Goal: Transaction & Acquisition: Subscribe to service/newsletter

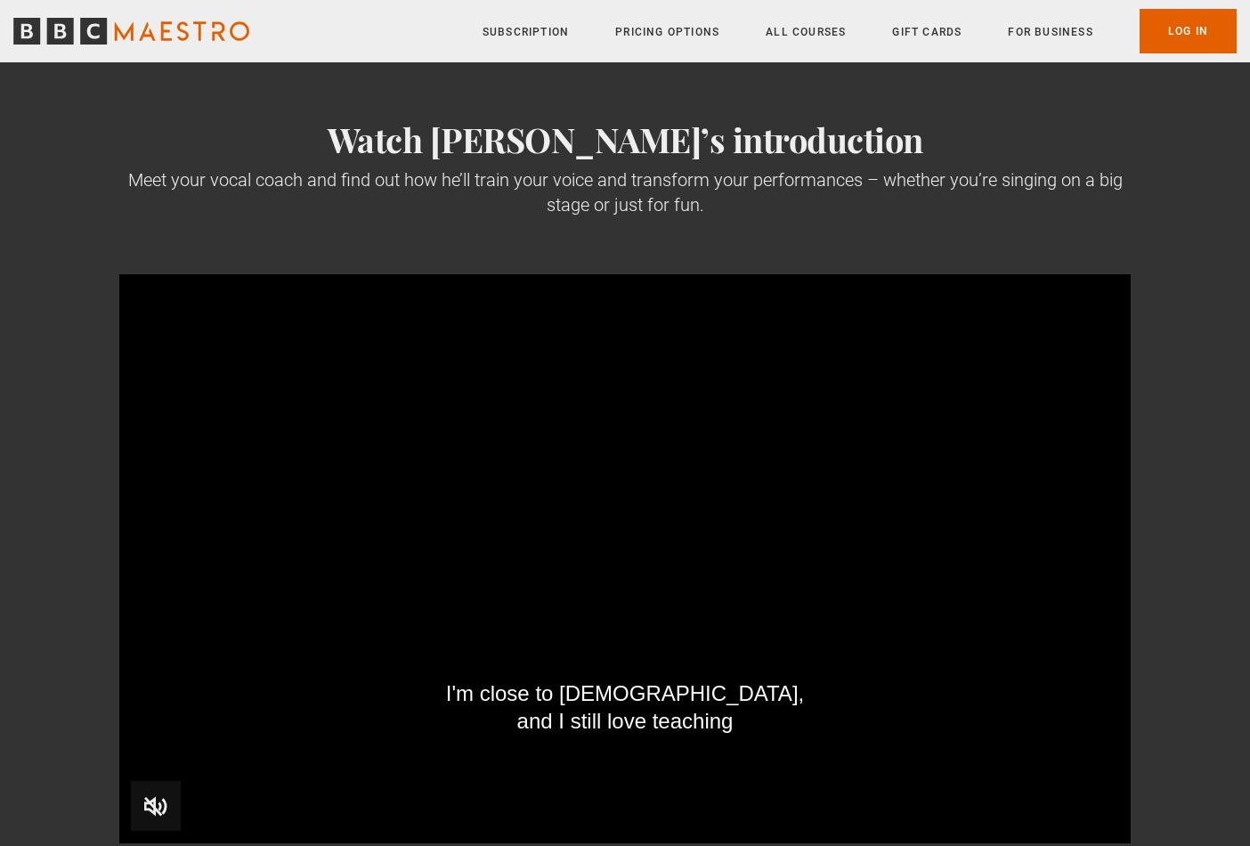
click at [873, 588] on video "Video Player" at bounding box center [624, 558] width 1011 height 569
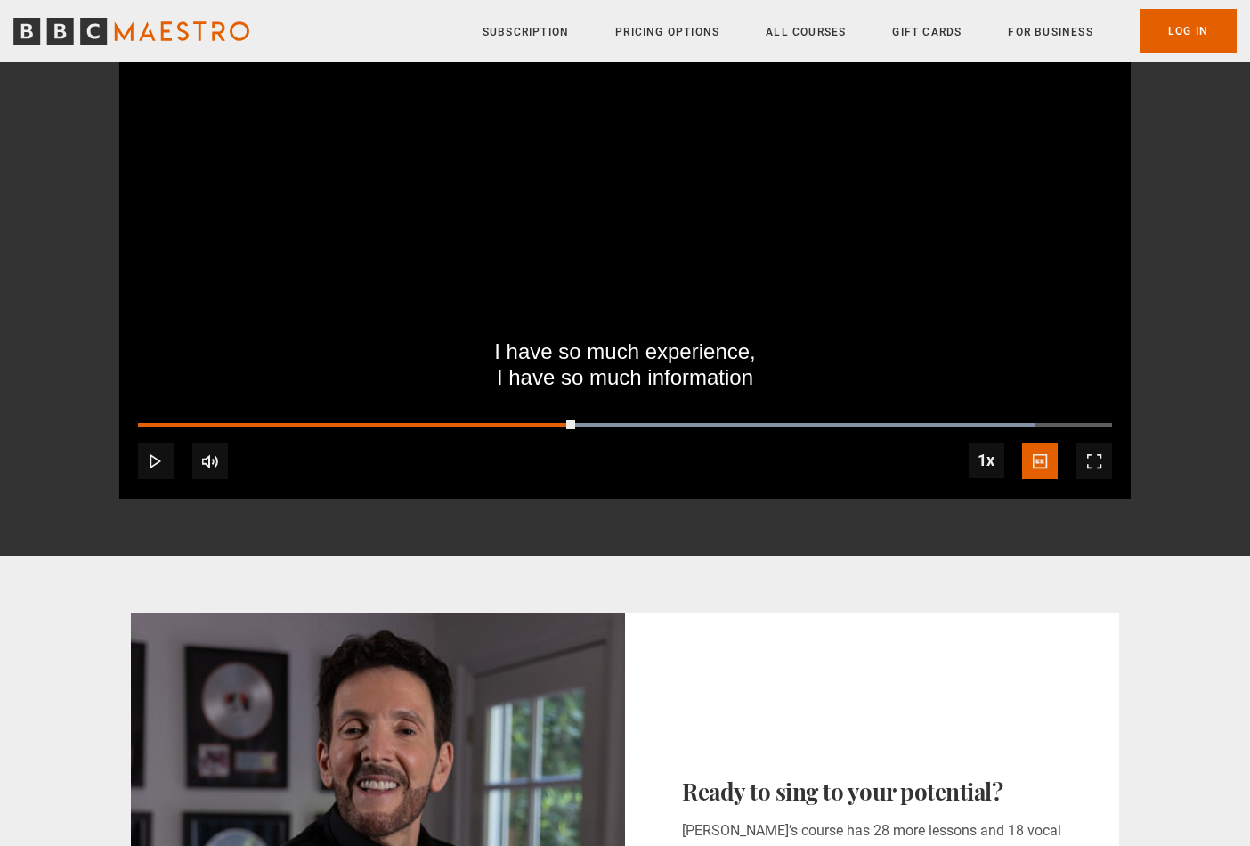
scroll to position [122, 0]
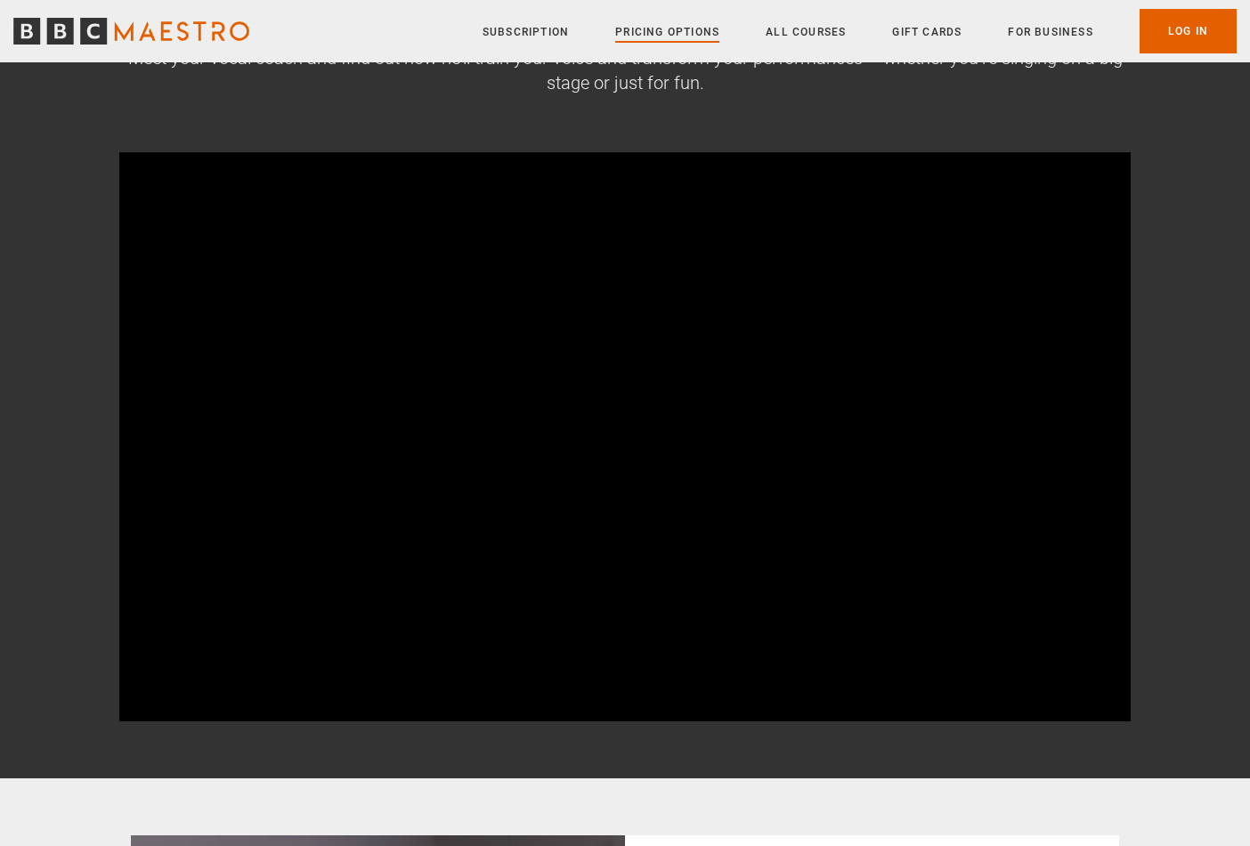
click at [694, 30] on link "Pricing Options" at bounding box center [667, 32] width 104 height 18
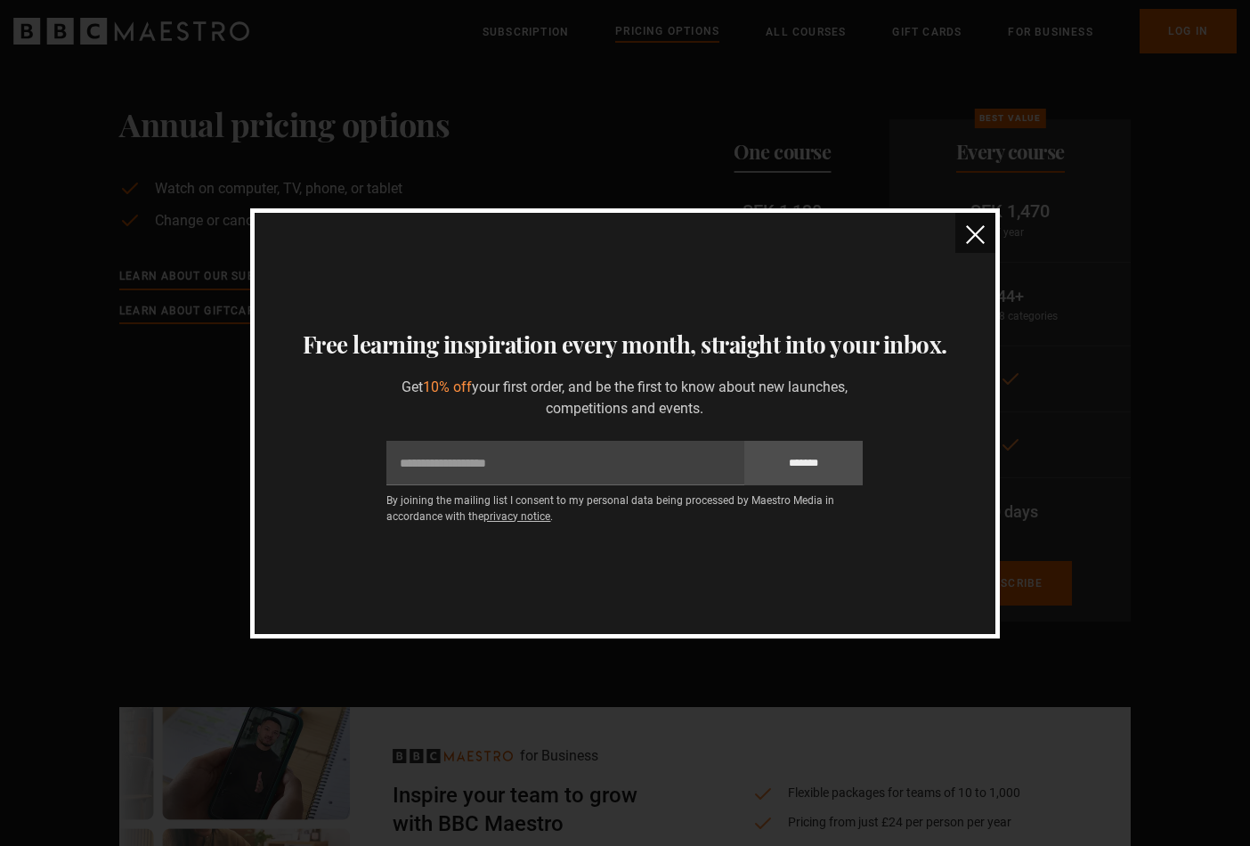
scroll to position [25, 0]
click at [972, 235] on img "close" at bounding box center [975, 234] width 19 height 19
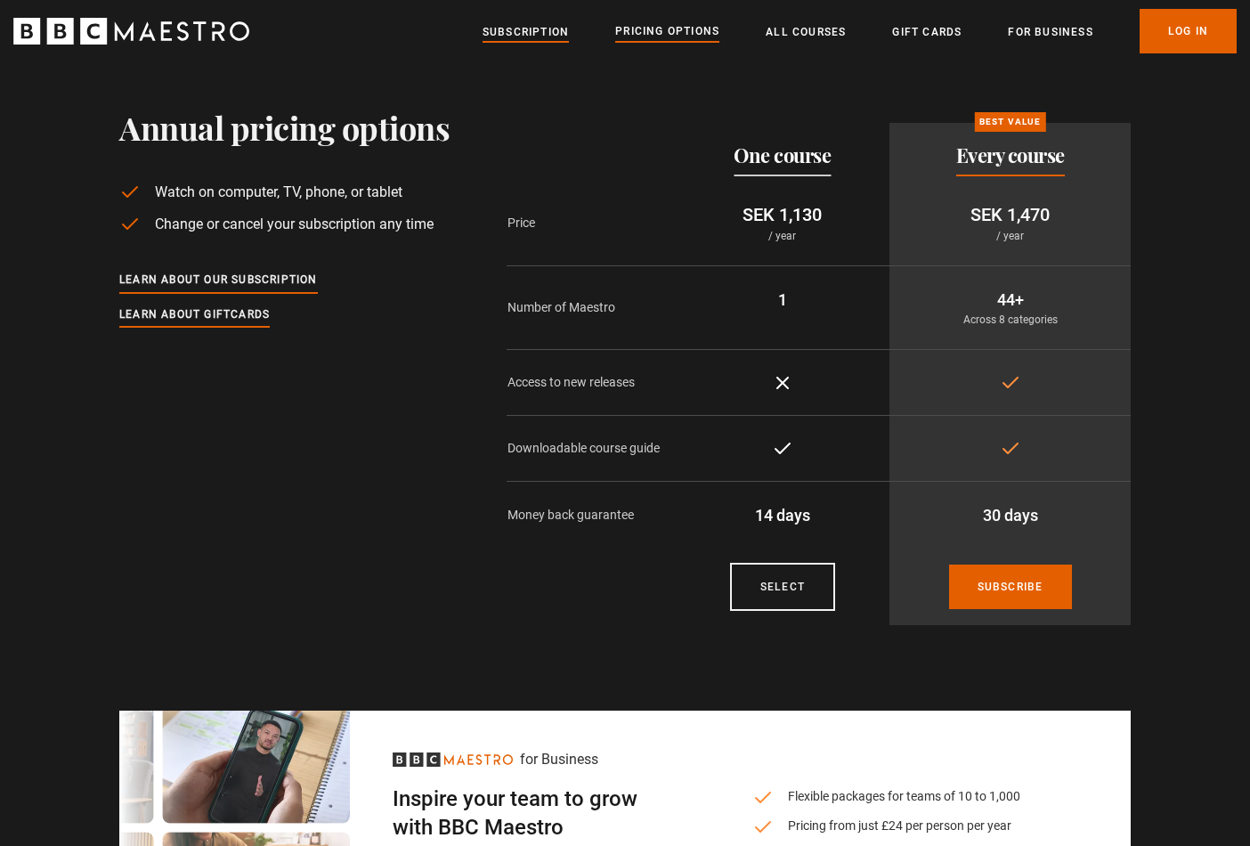
click at [494, 32] on link "Subscription" at bounding box center [525, 32] width 86 height 18
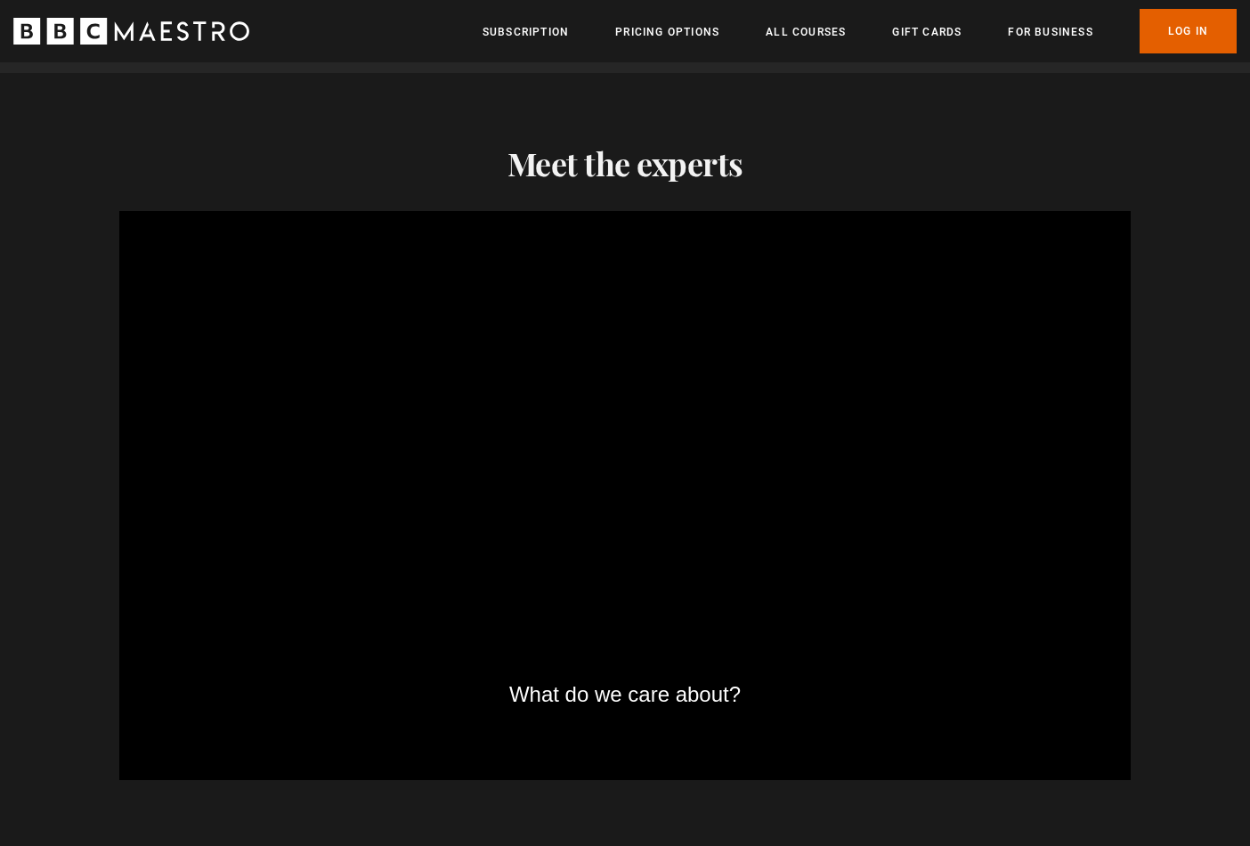
scroll to position [1653, 0]
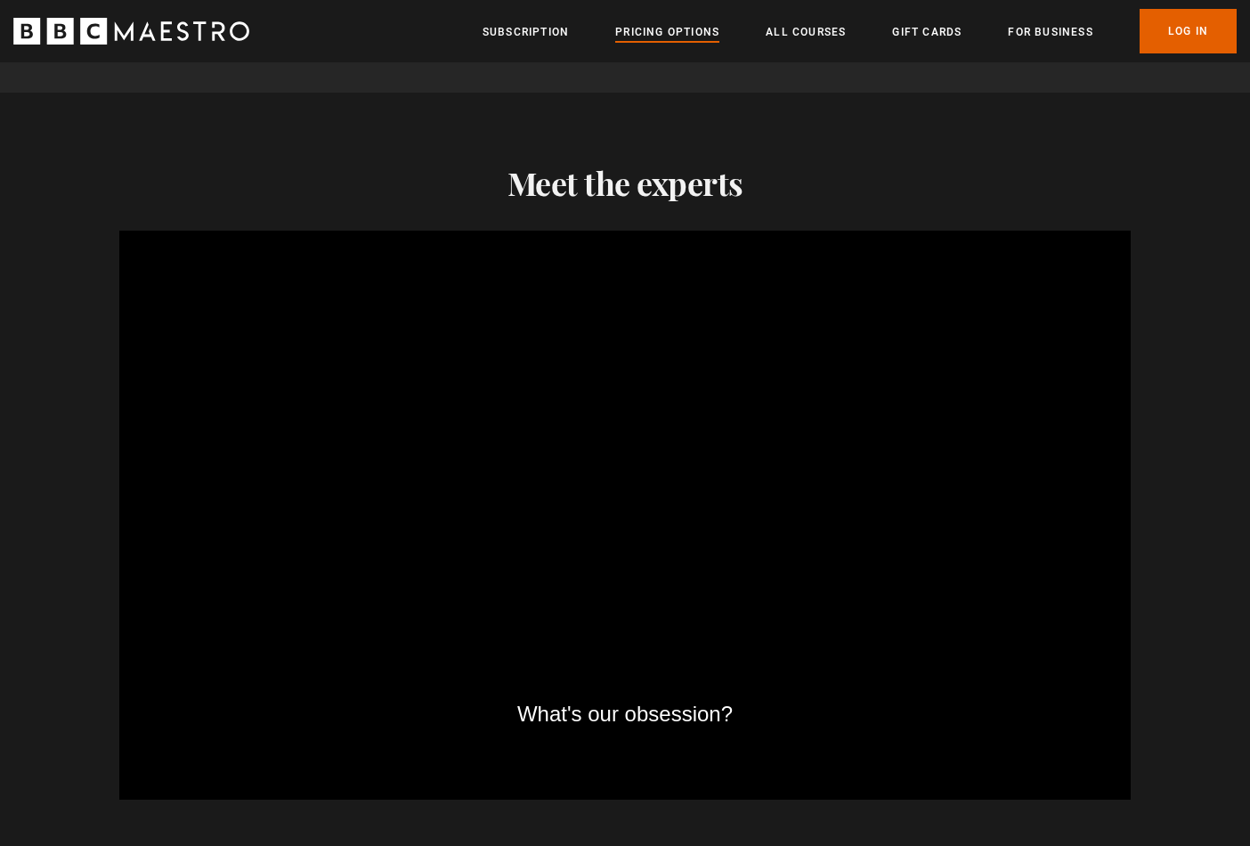
click at [622, 28] on link "Pricing Options" at bounding box center [667, 32] width 104 height 18
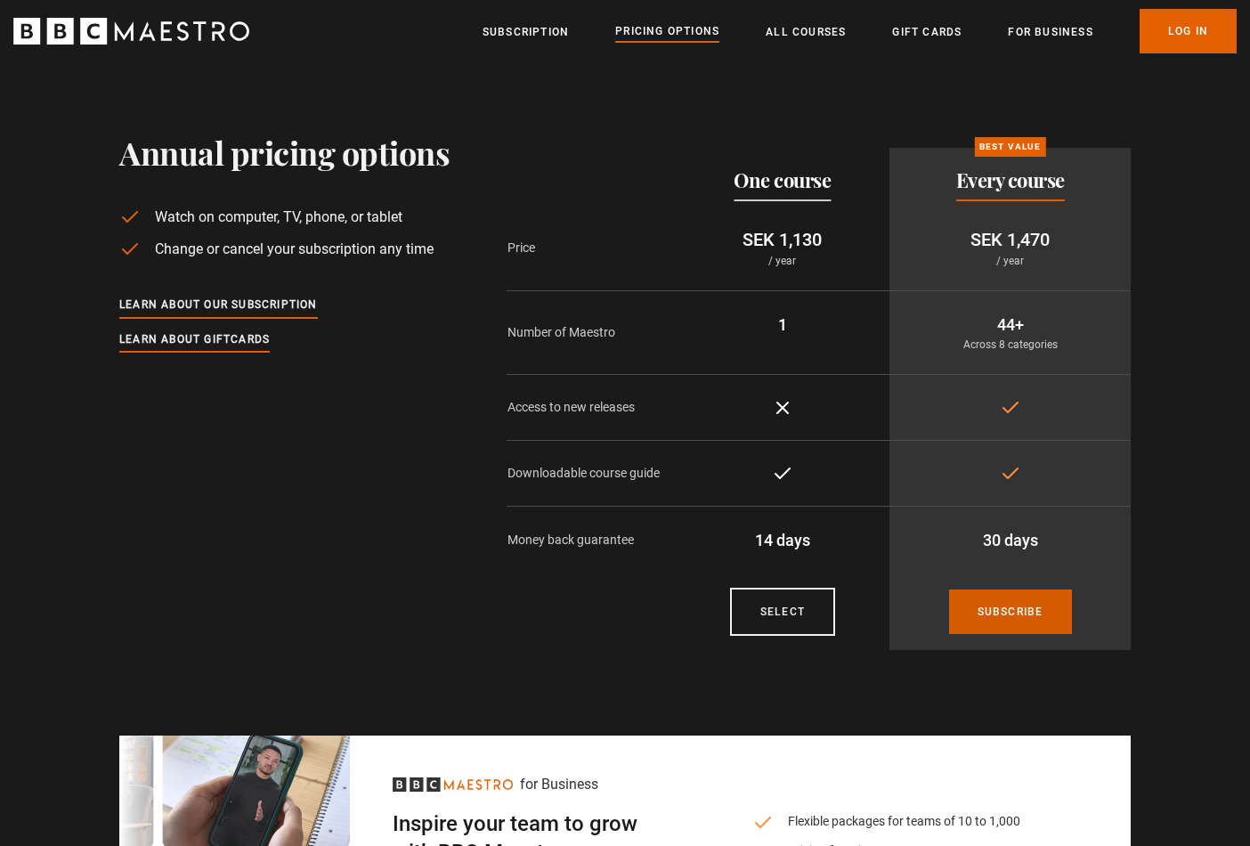
click at [1008, 608] on link "Subscribe" at bounding box center [1010, 611] width 123 height 45
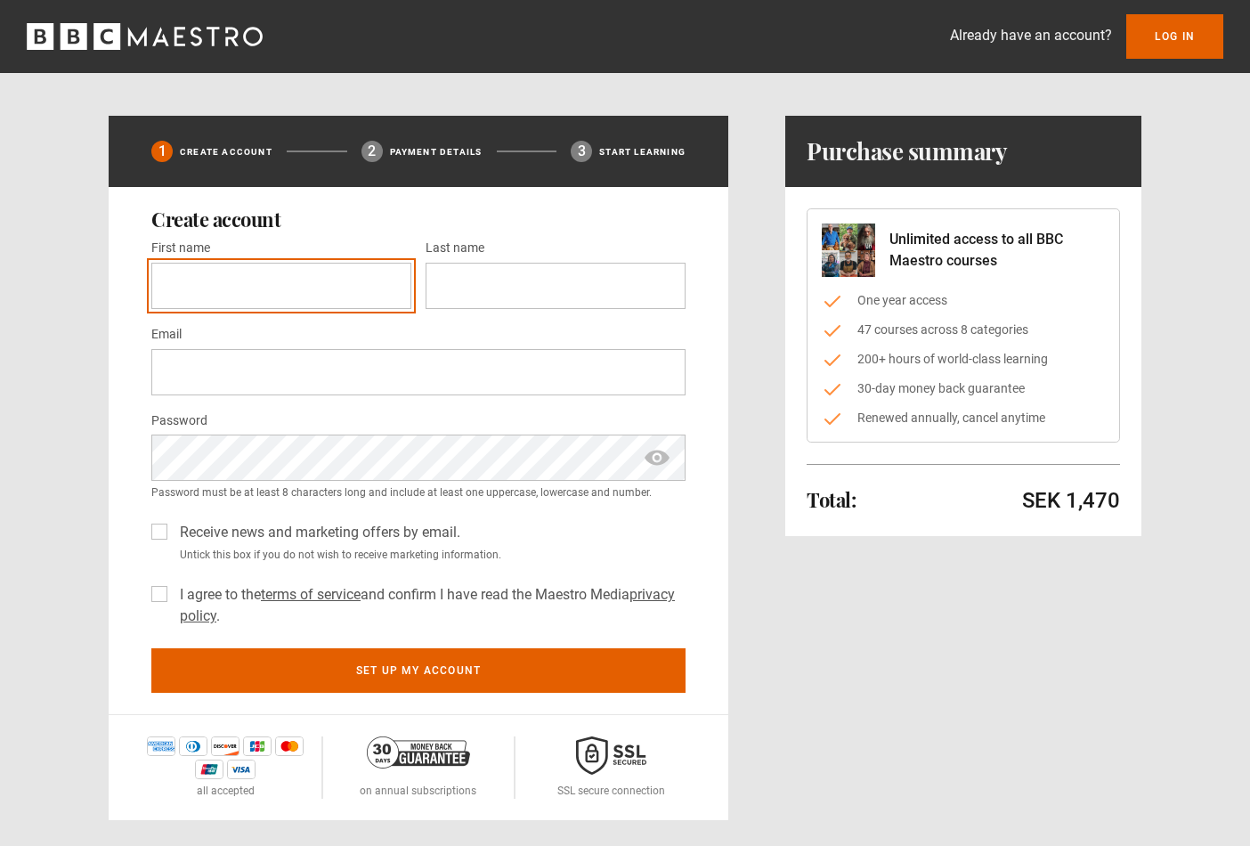
click at [391, 285] on input "First name *" at bounding box center [281, 286] width 260 height 46
type input "***"
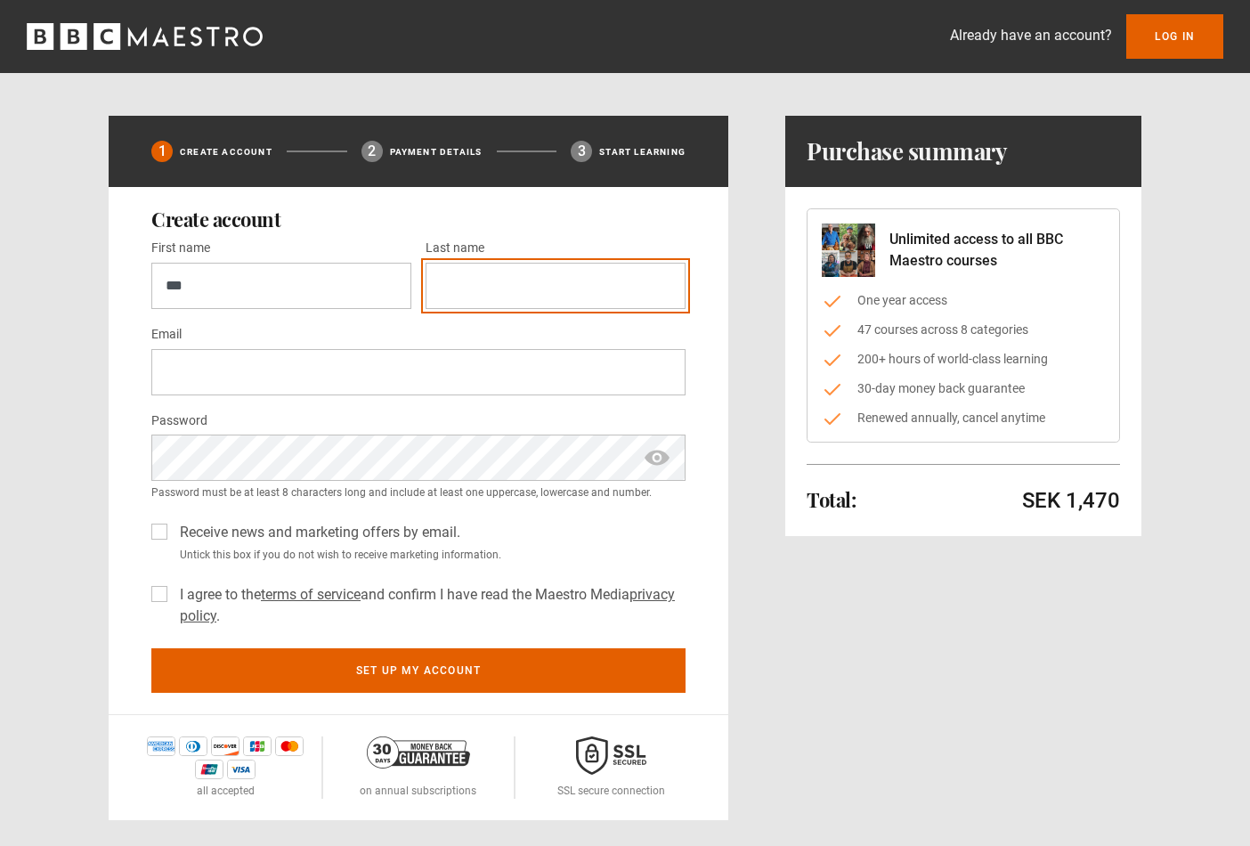
type input "*******"
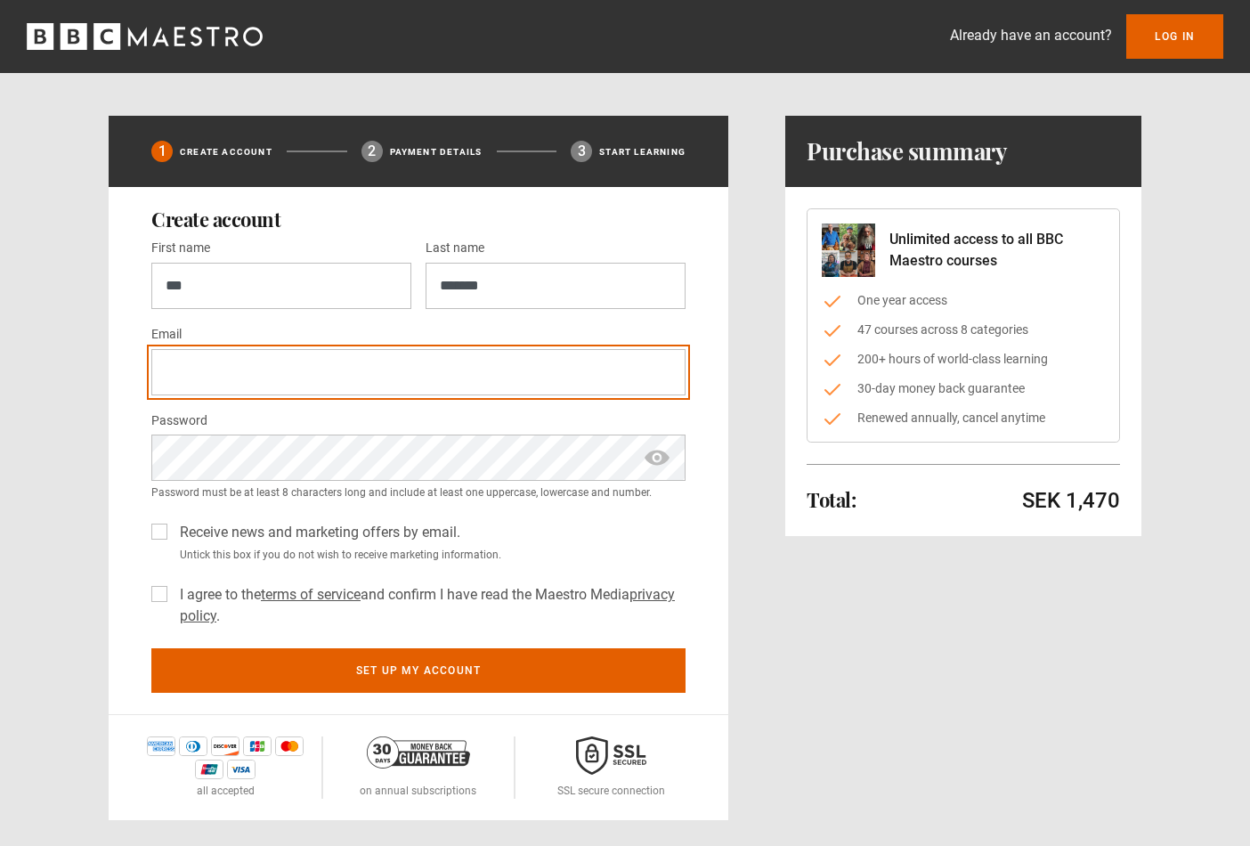
type input "**********"
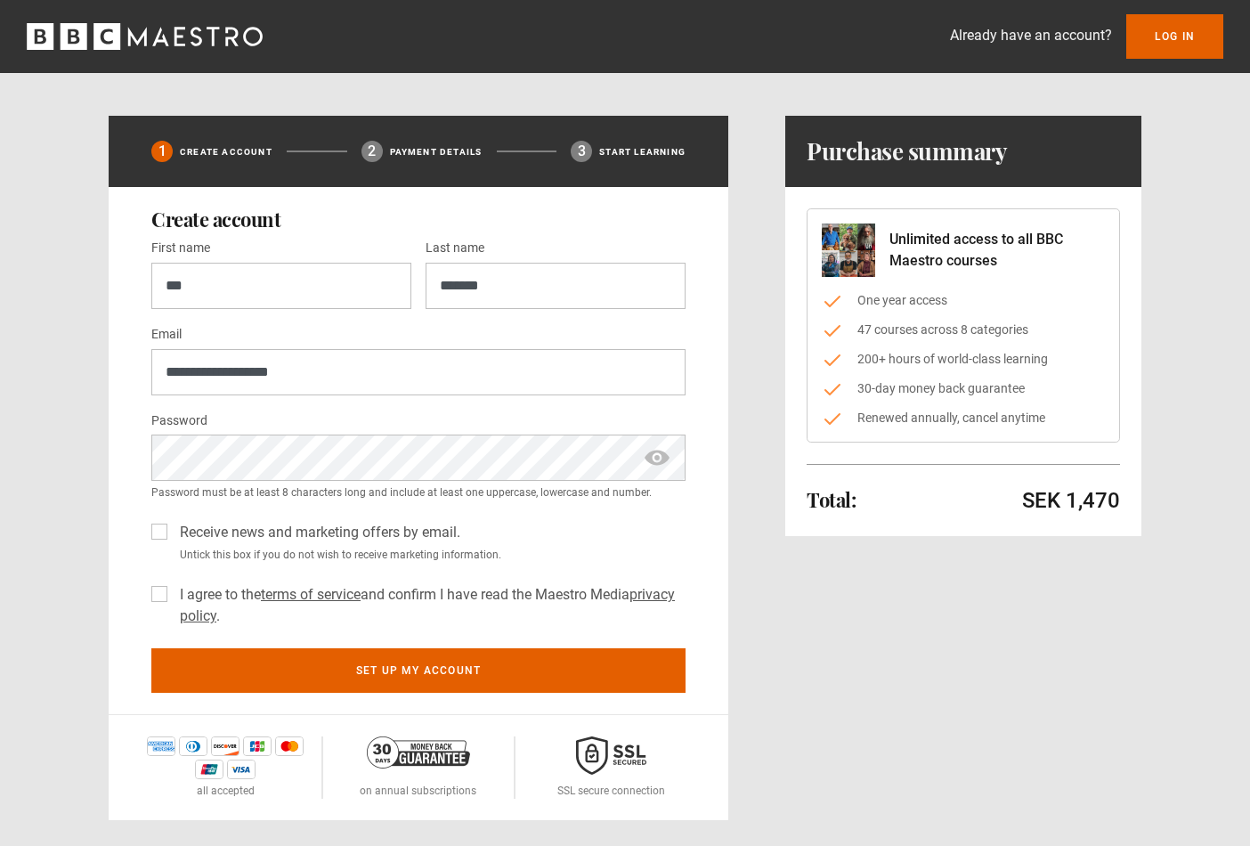
click at [645, 455] on span "show password" at bounding box center [657, 457] width 28 height 46
click at [173, 528] on label "Receive news and marketing offers by email." at bounding box center [317, 532] width 288 height 21
click at [173, 592] on label "I agree to the terms of service and confirm I have read the Maestro Media priva…" at bounding box center [429, 605] width 513 height 43
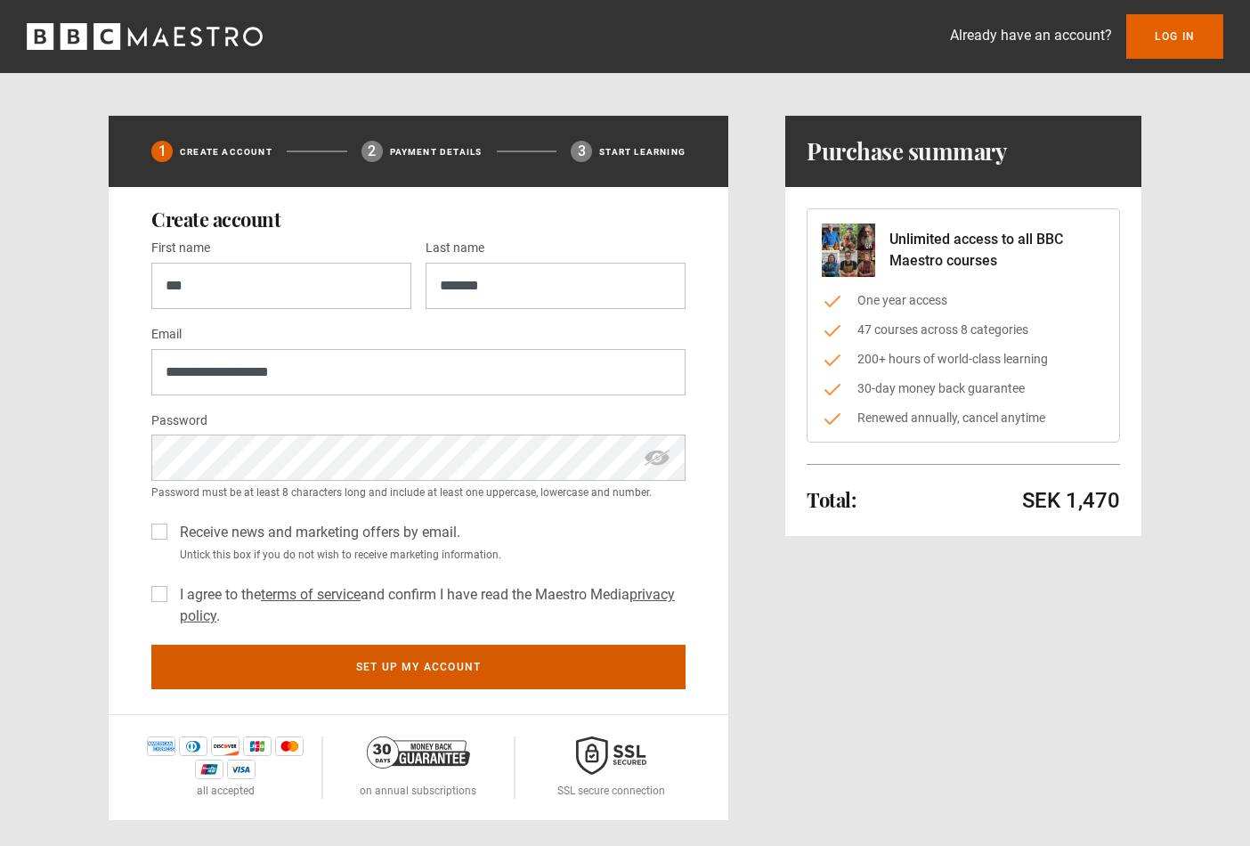
click at [405, 655] on button "Set up my account" at bounding box center [418, 666] width 534 height 45
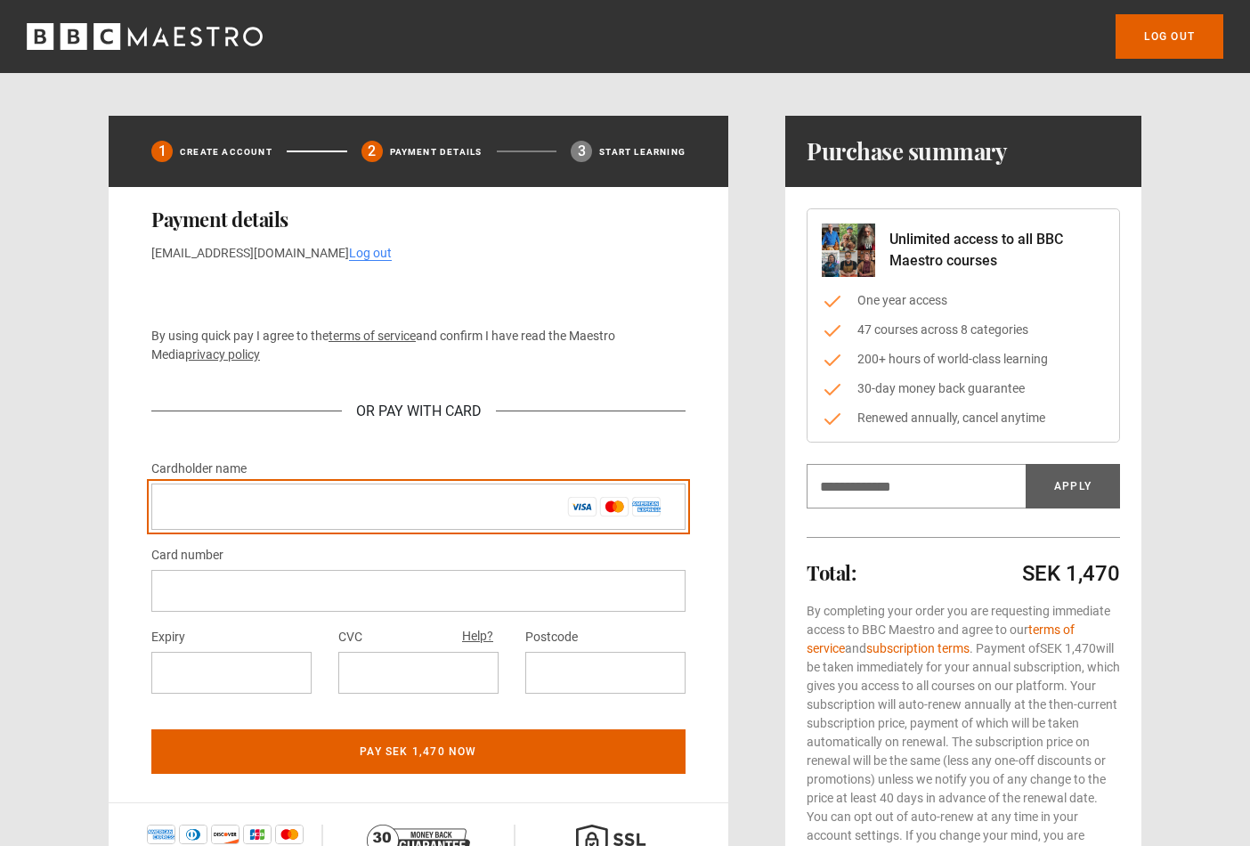
click at [247, 513] on input "Cardholder name *" at bounding box center [418, 506] width 534 height 46
click at [383, 501] on input "Cardholder name *" at bounding box center [418, 506] width 534 height 46
drag, startPoint x: 314, startPoint y: 497, endPoint x: 162, endPoint y: 487, distance: 152.5
click at [162, 487] on input "**********" at bounding box center [418, 506] width 534 height 46
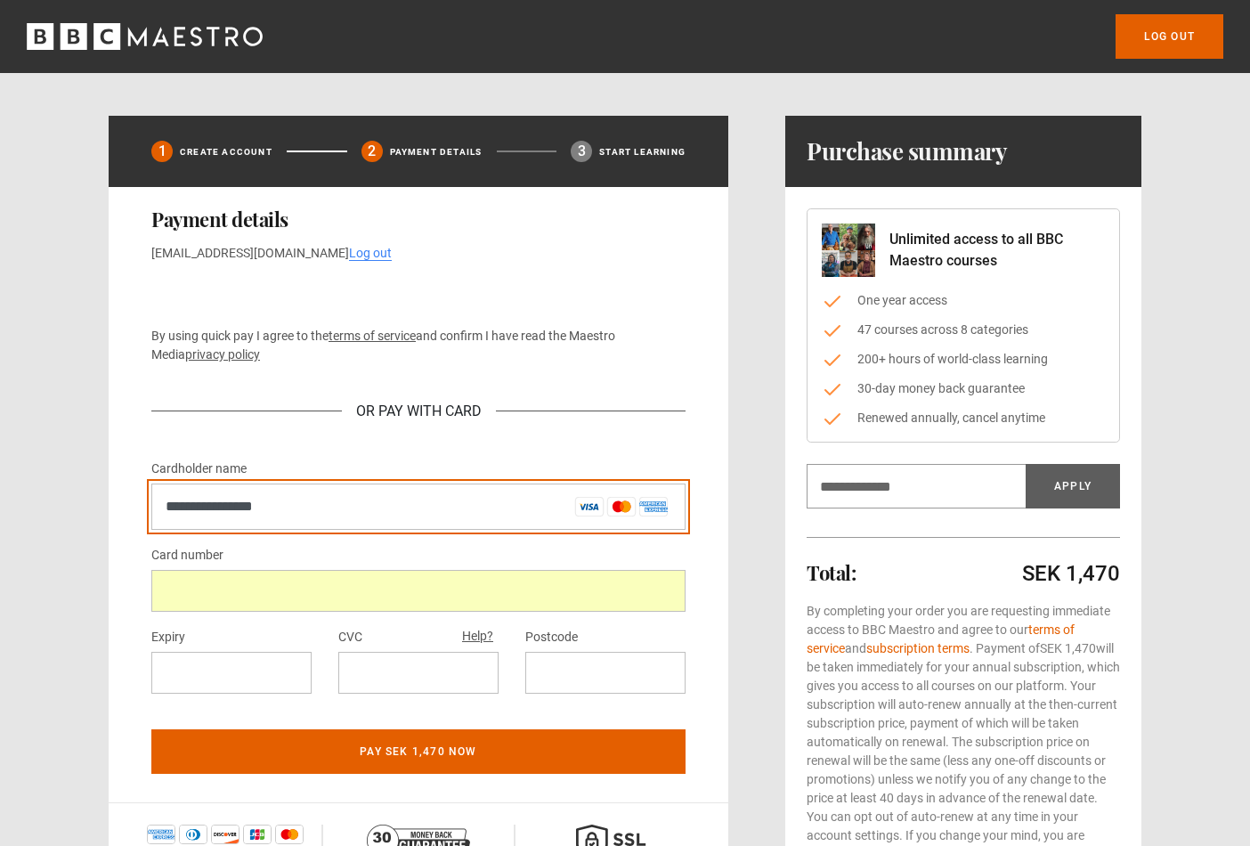
drag, startPoint x: 312, startPoint y: 502, endPoint x: 89, endPoint y: 474, distance: 224.2
type input "**********"
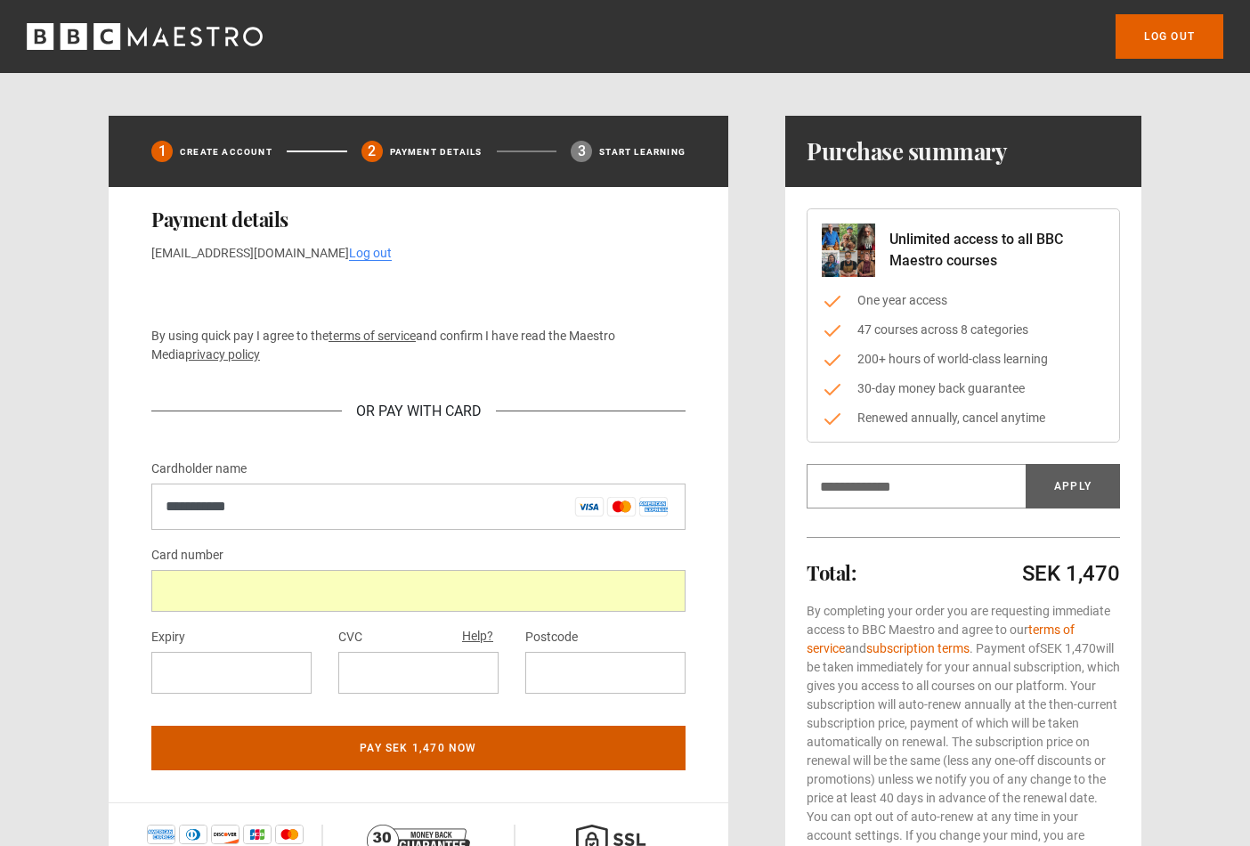
click at [457, 743] on button "Pay SEK 1,470 now" at bounding box center [418, 747] width 534 height 45
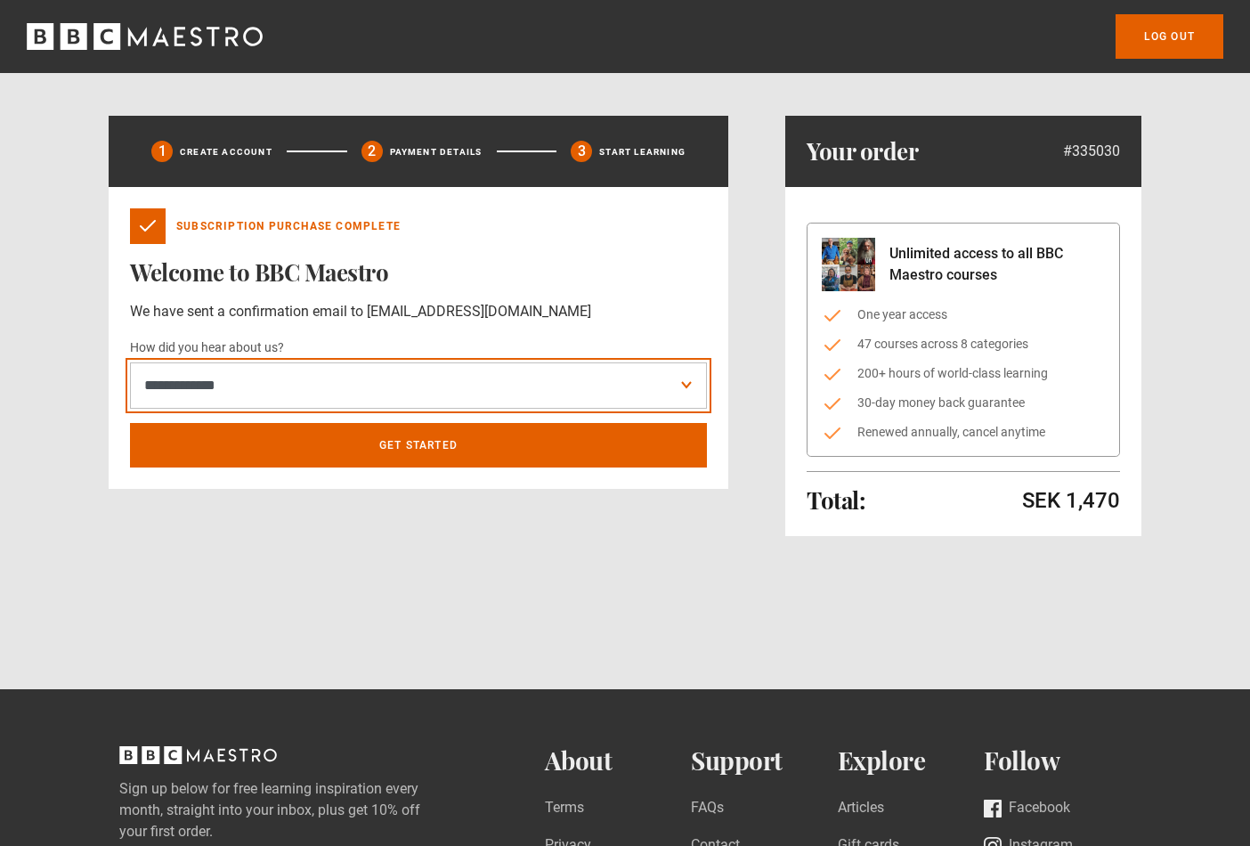
select select "******"
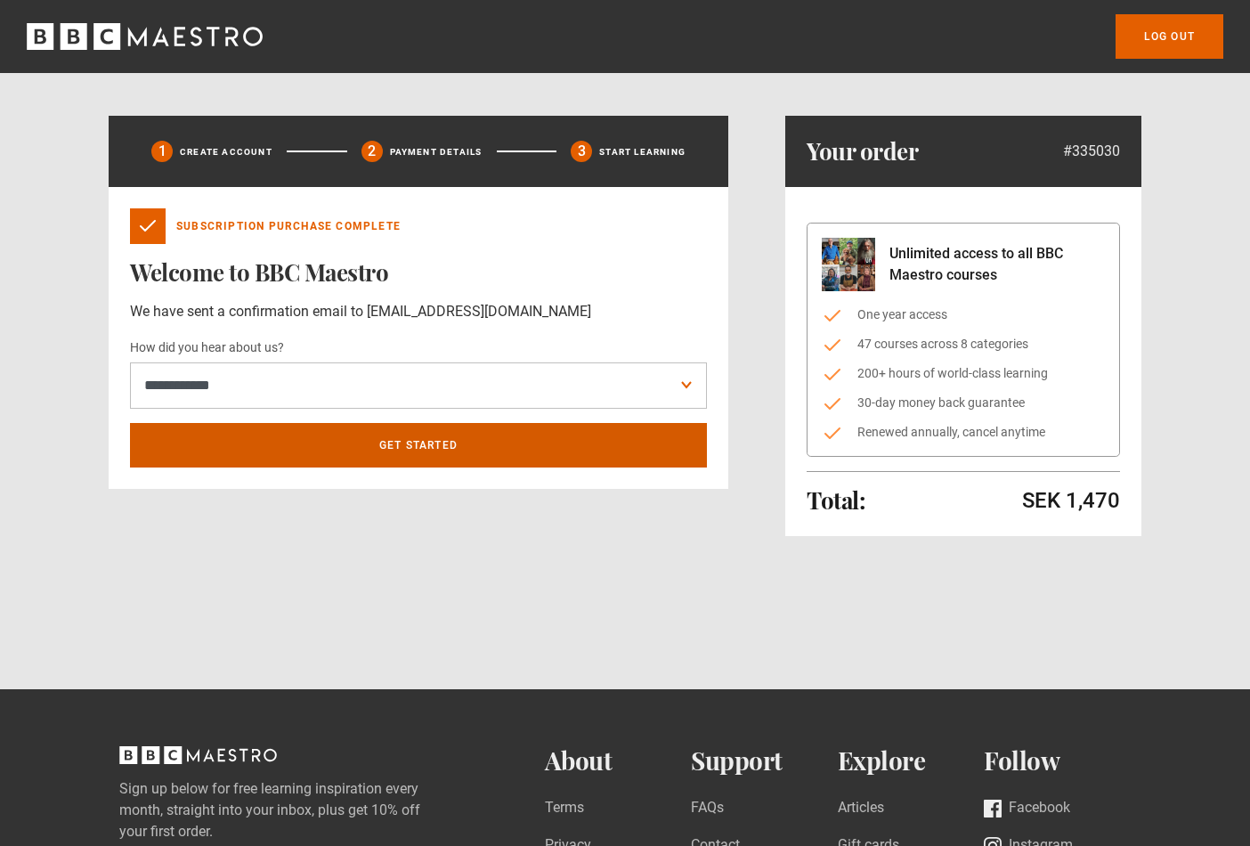
click at [479, 432] on link "Get Started" at bounding box center [418, 445] width 577 height 45
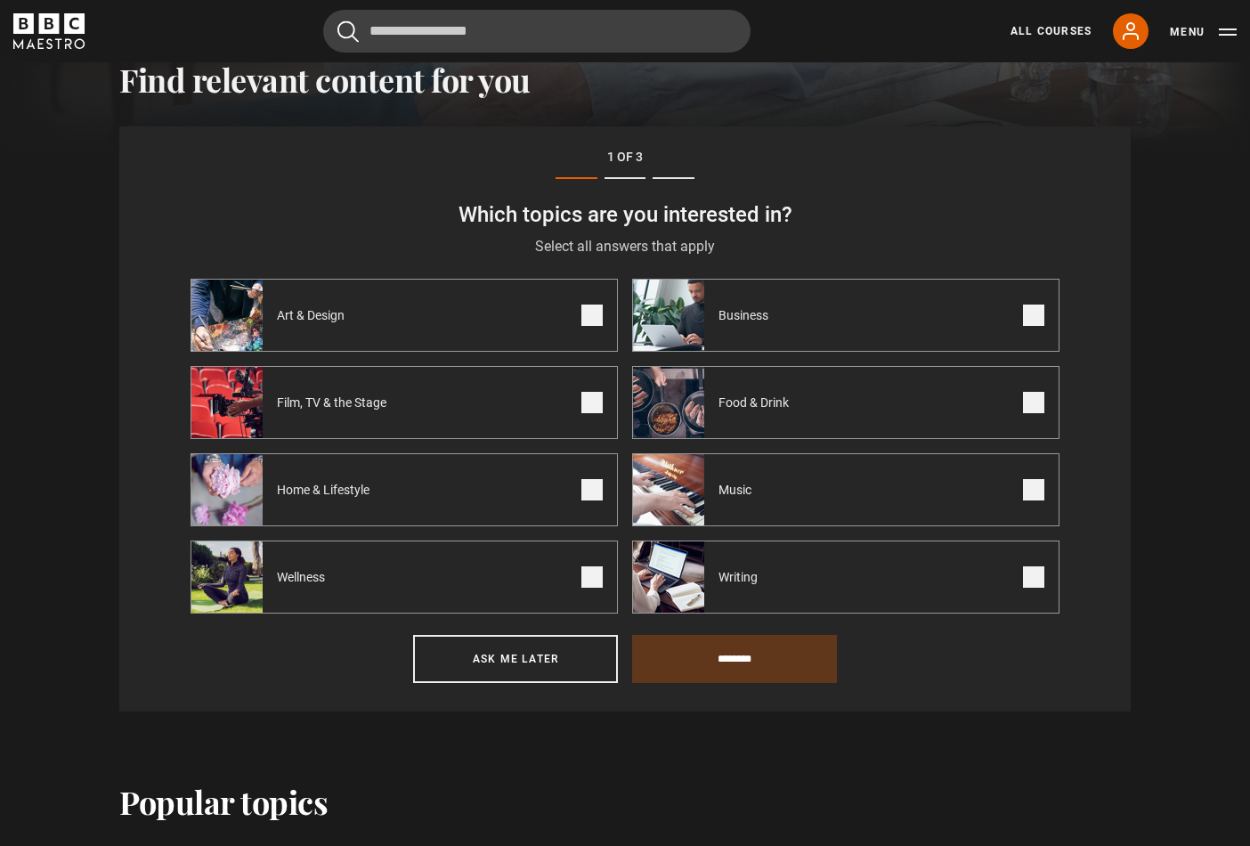
click at [1025, 493] on span at bounding box center [1033, 489] width 21 height 21
click at [758, 670] on input "********" at bounding box center [734, 659] width 205 height 48
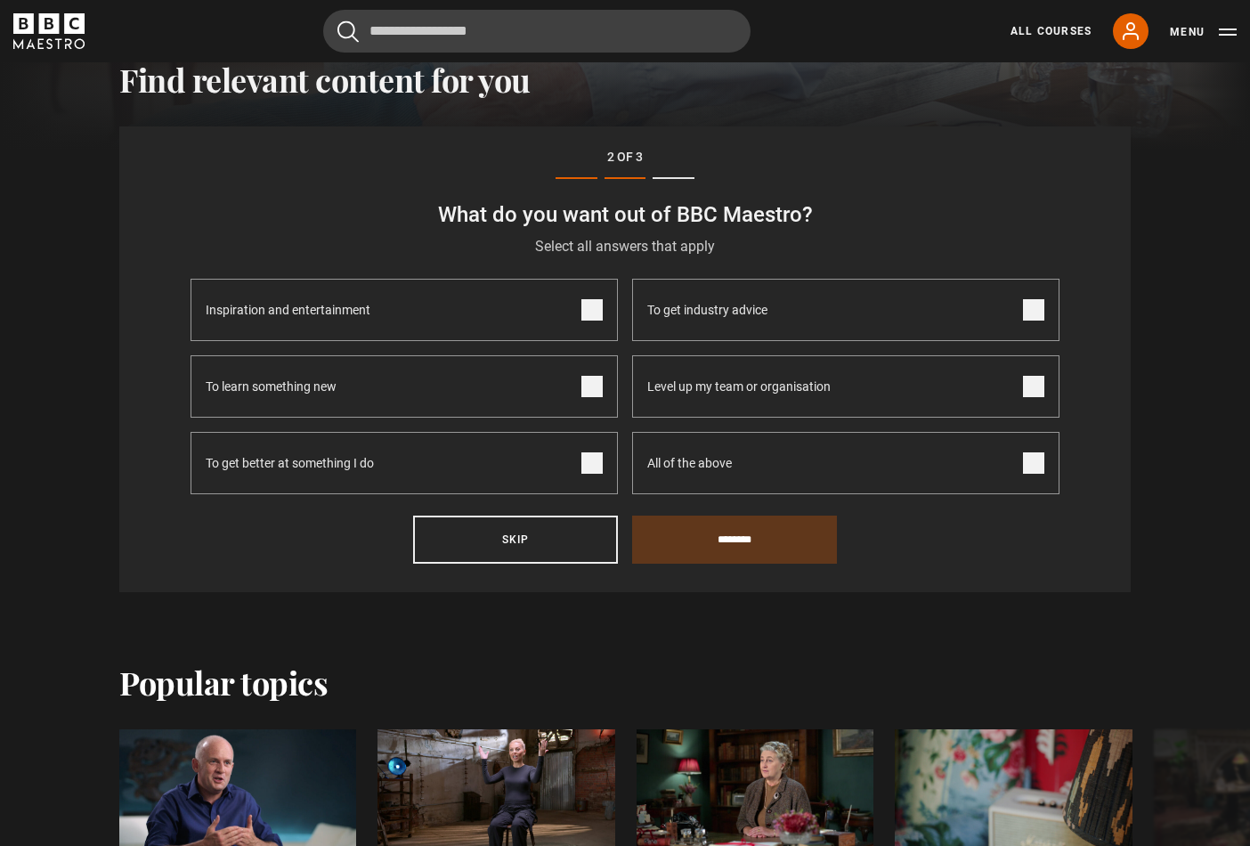
click at [581, 468] on span at bounding box center [591, 462] width 21 height 21
click at [745, 555] on input "********" at bounding box center [734, 539] width 205 height 48
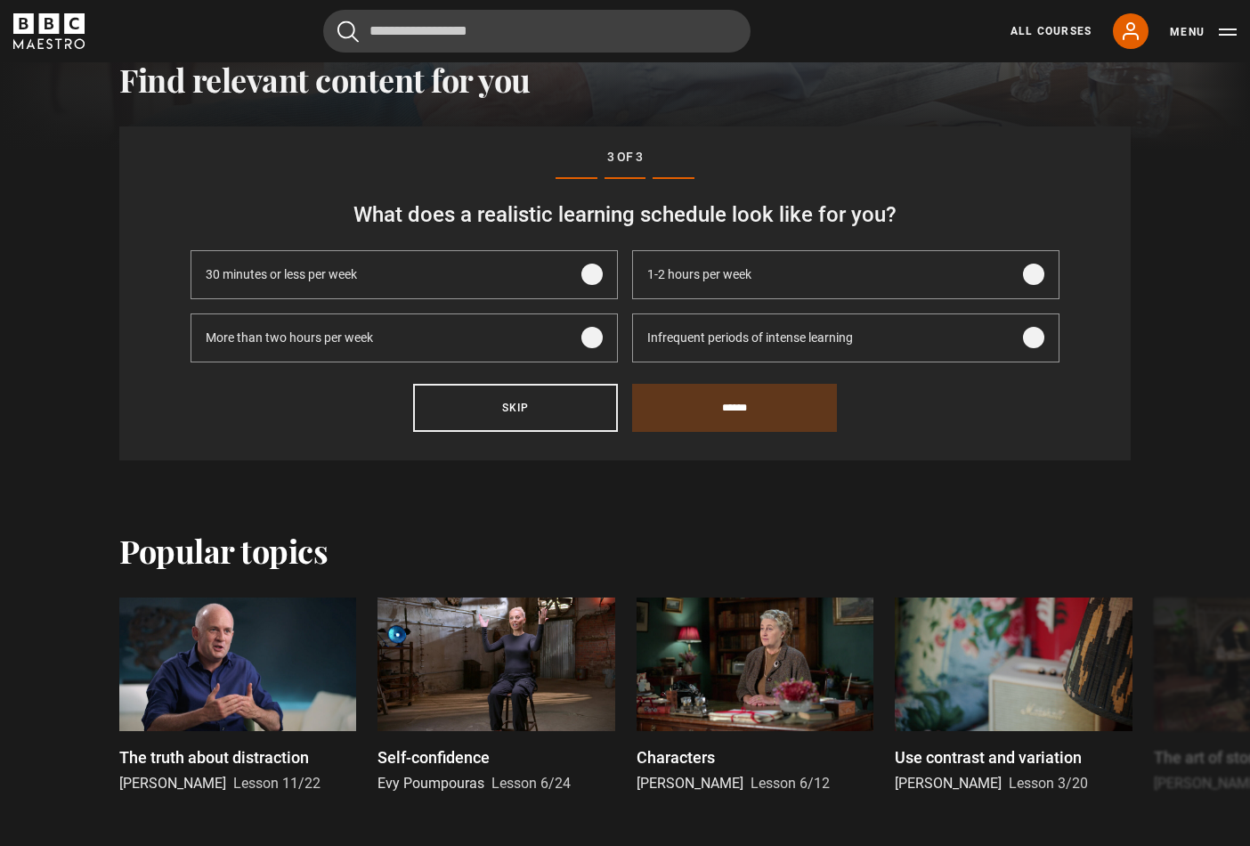
click at [581, 277] on span at bounding box center [591, 273] width 21 height 21
click at [709, 413] on input "******" at bounding box center [734, 408] width 205 height 48
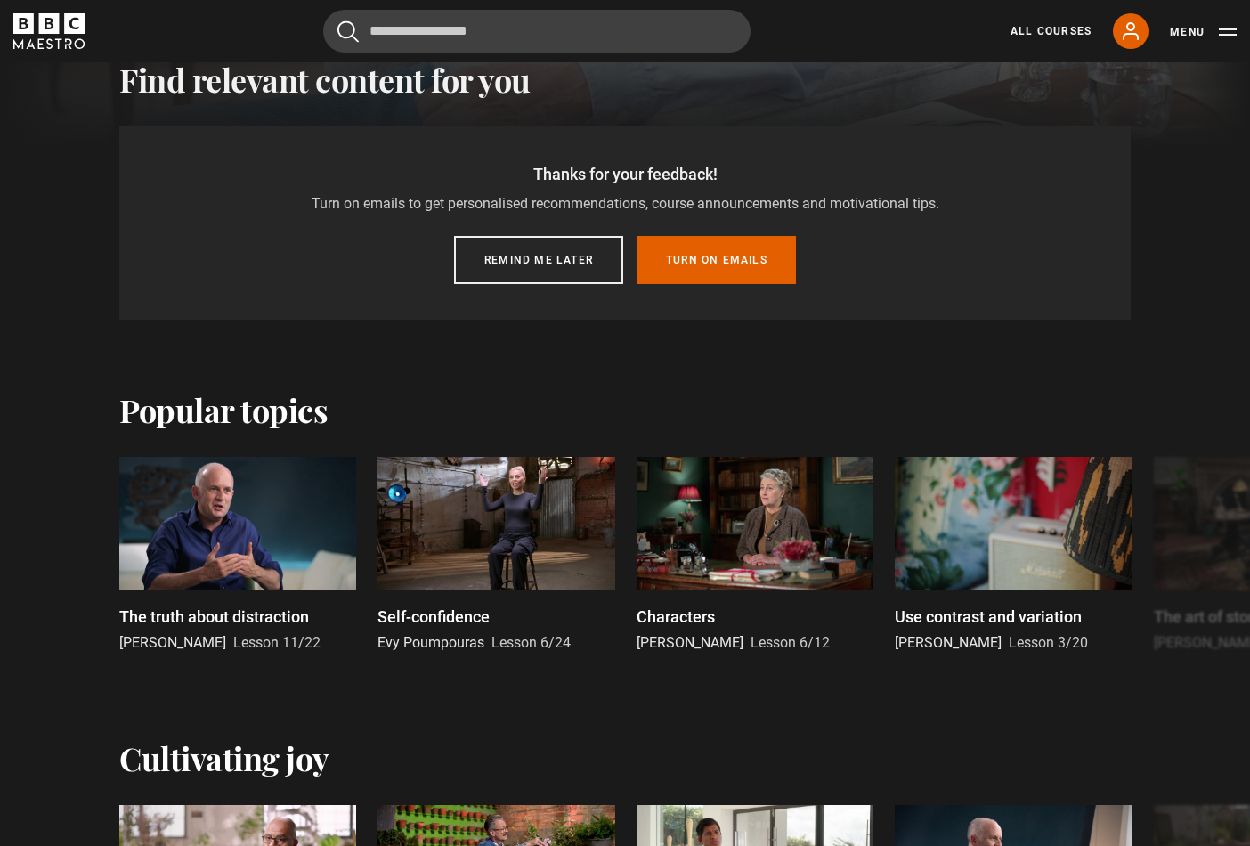
scroll to position [550, 0]
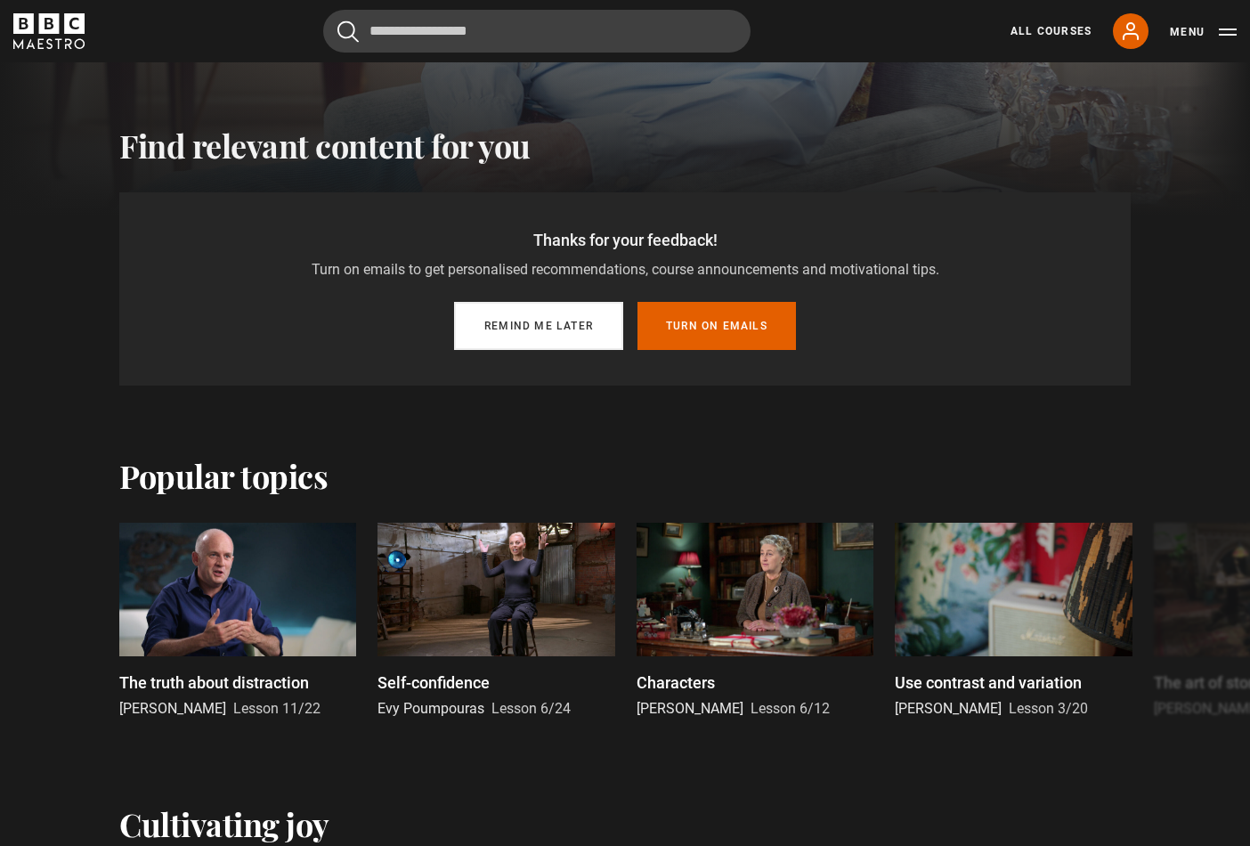
click at [569, 329] on button "Remind me later" at bounding box center [538, 326] width 169 height 48
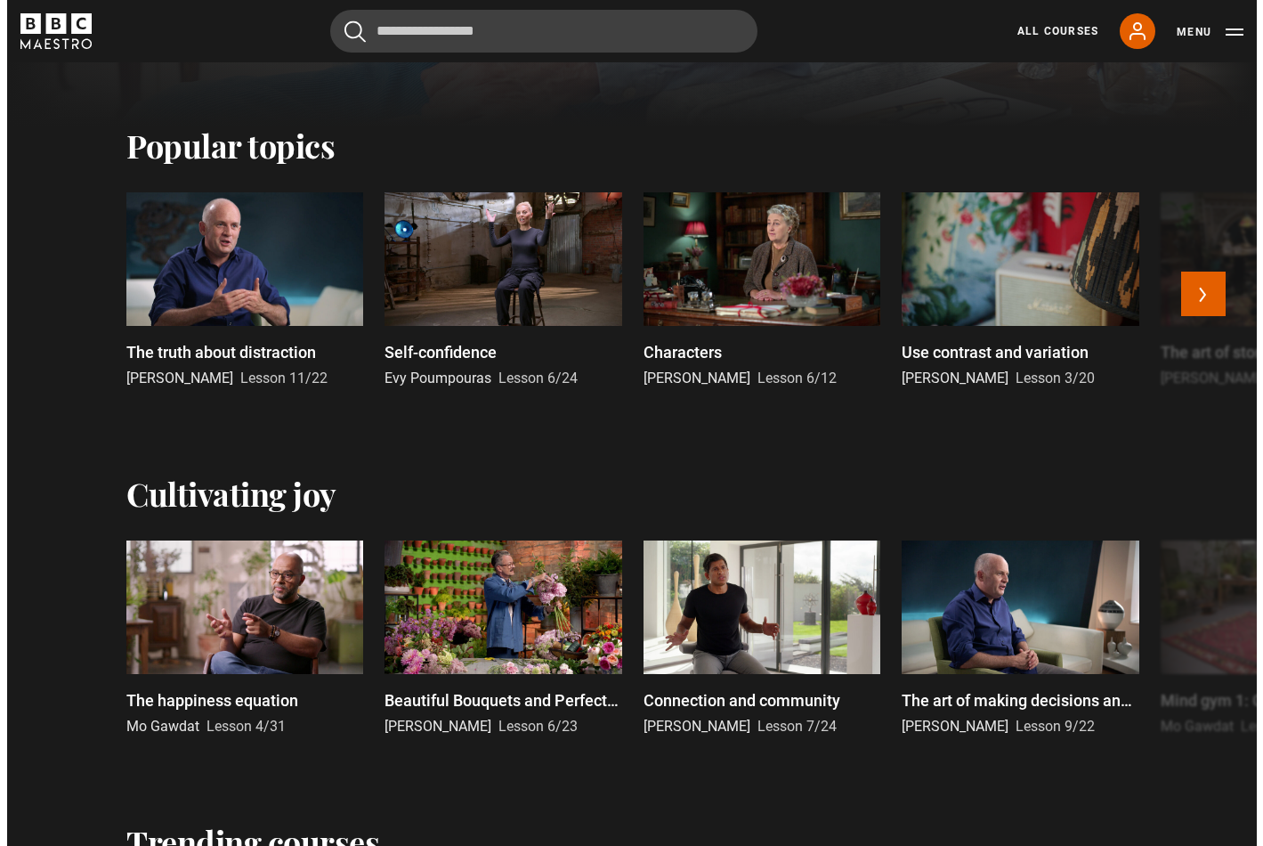
scroll to position [0, 0]
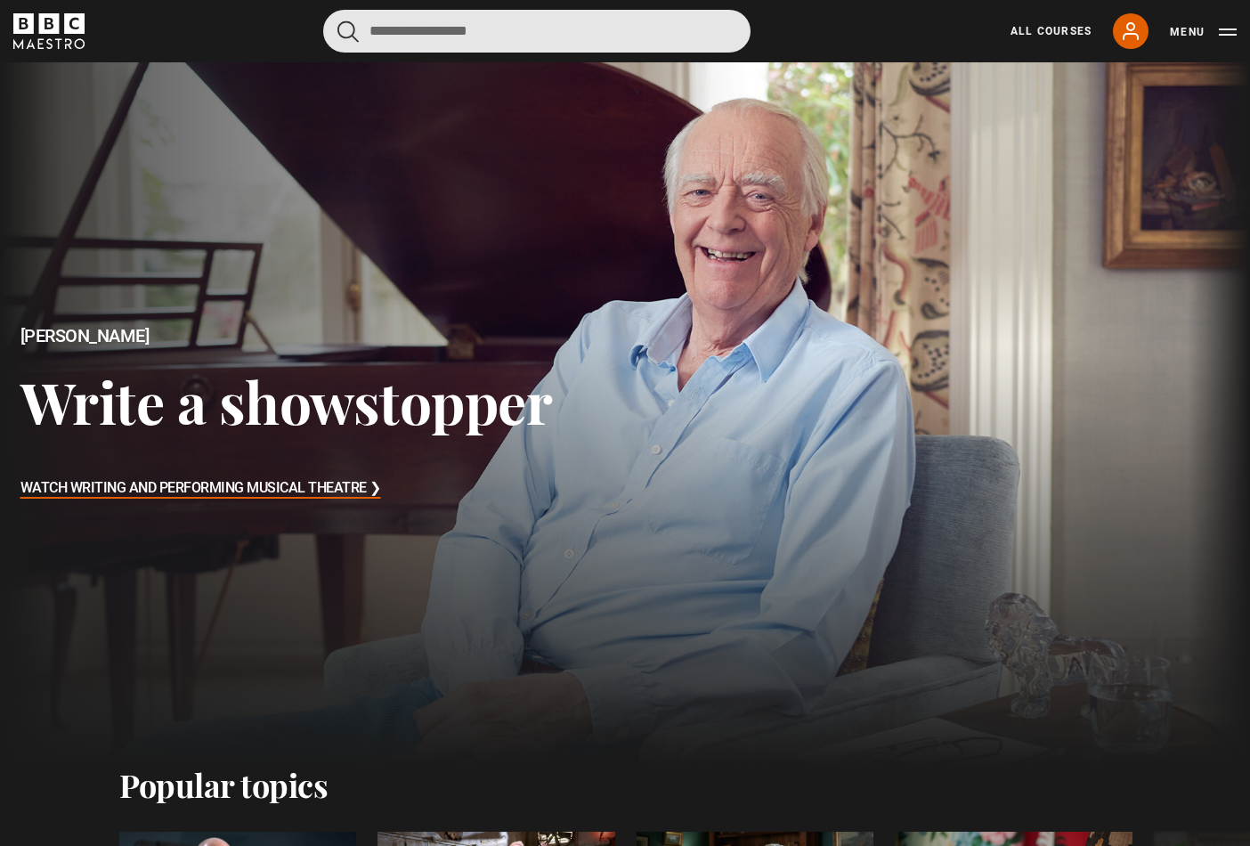
click at [448, 30] on input "Search" at bounding box center [536, 31] width 427 height 43
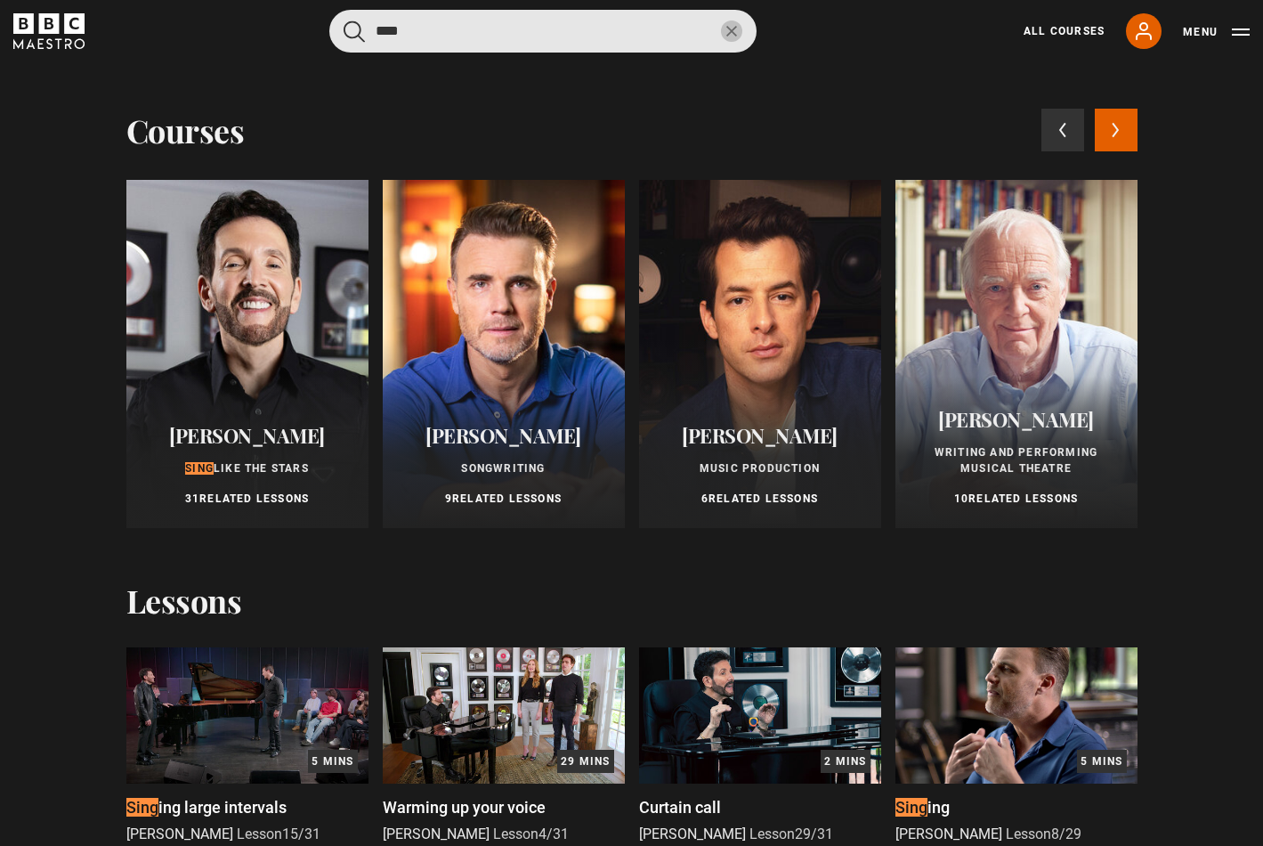
type input "****"
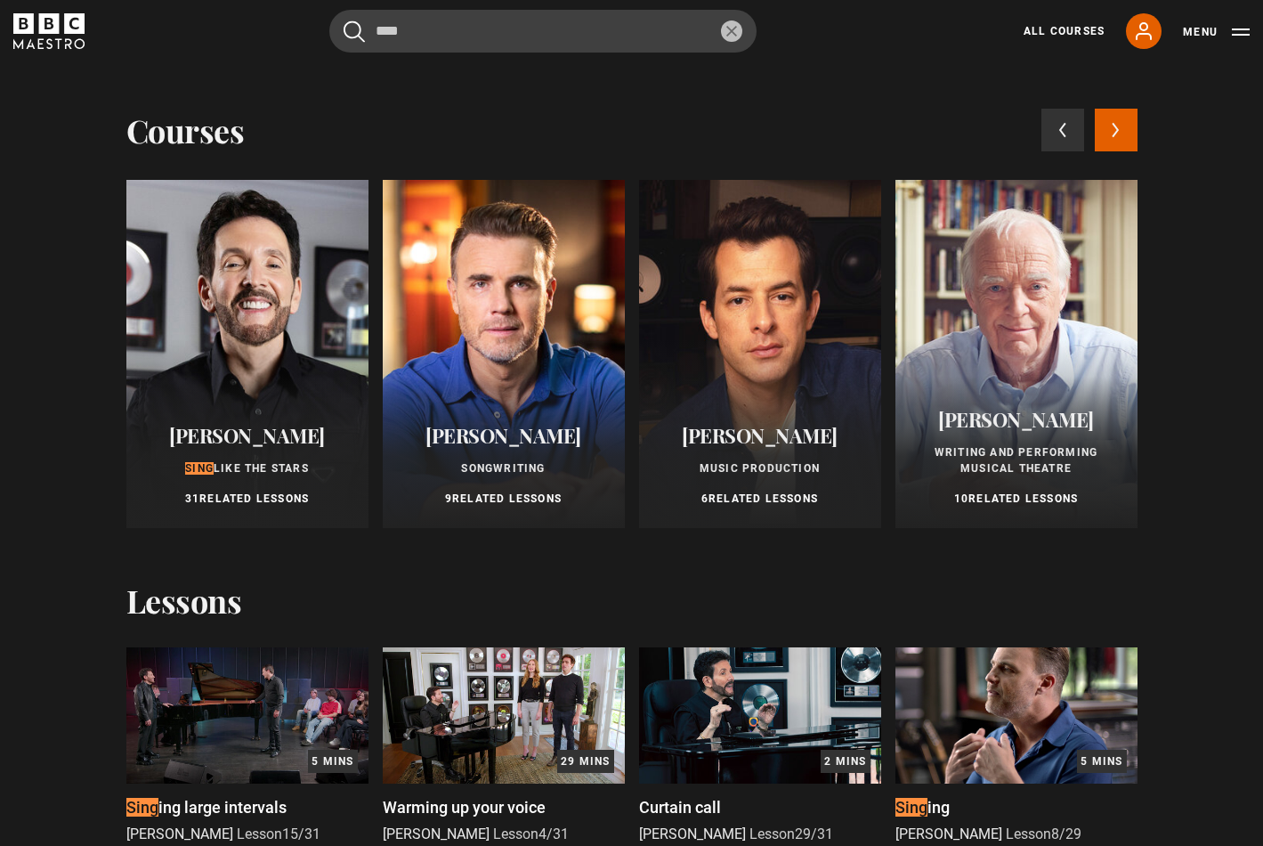
click at [236, 261] on div at bounding box center [247, 354] width 242 height 348
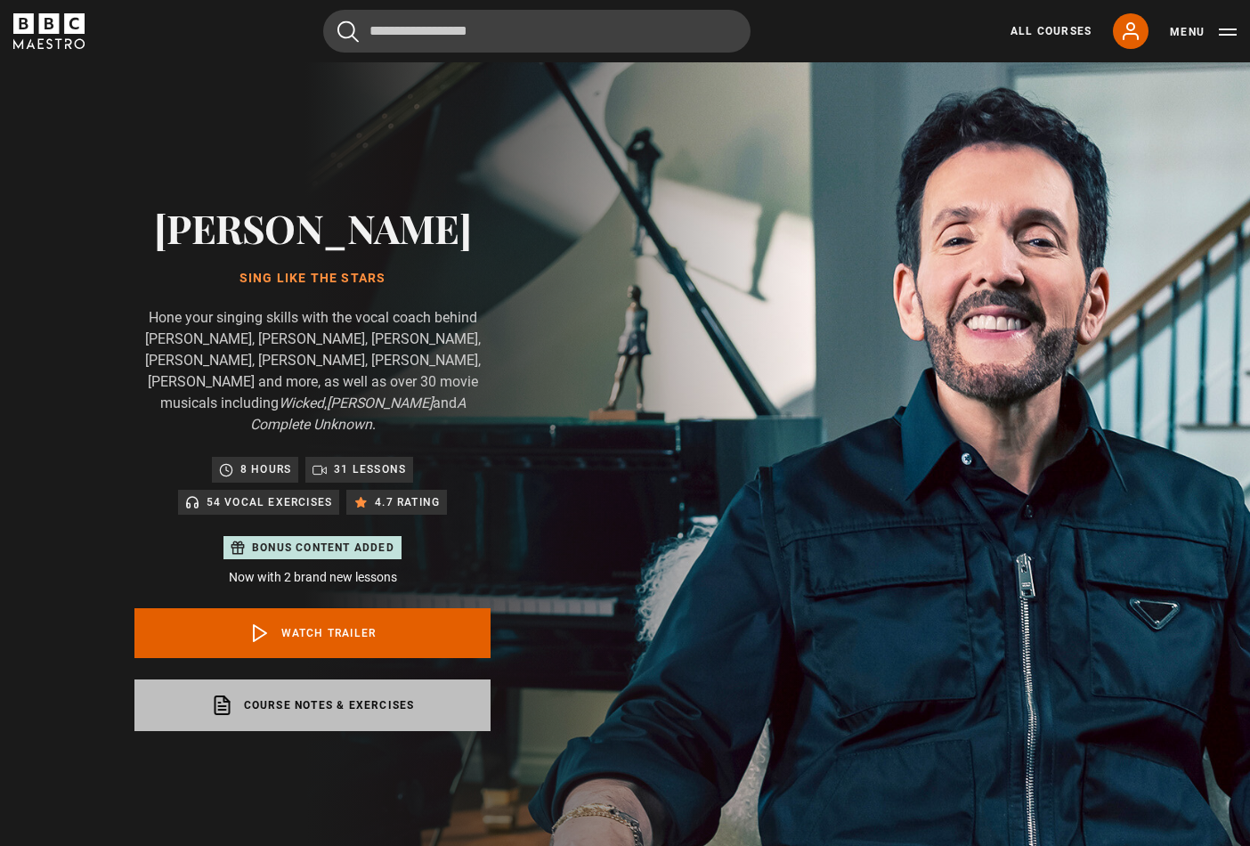
click at [337, 680] on link "Course notes & exercises opens in a new tab" at bounding box center [312, 705] width 356 height 52
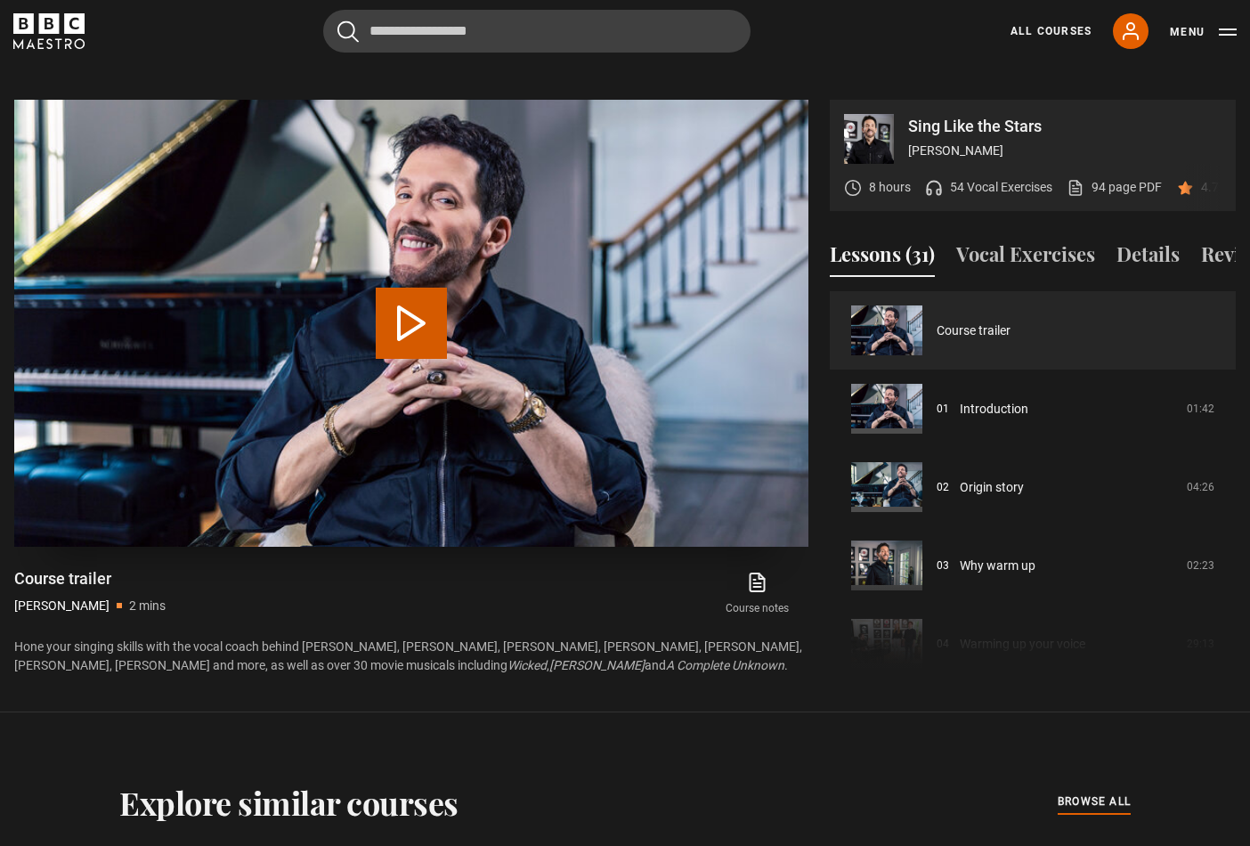
scroll to position [833, 0]
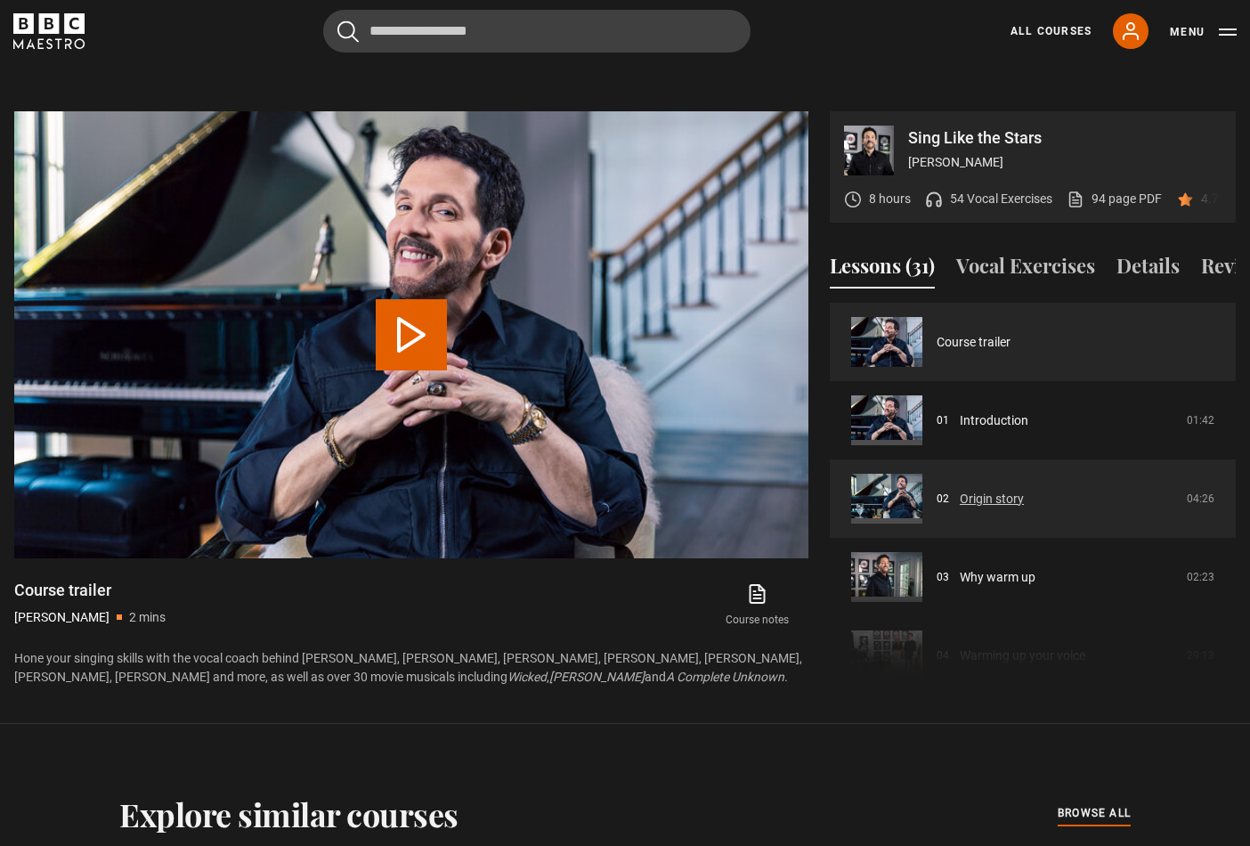
click at [960, 505] on link "Origin story" at bounding box center [992, 499] width 64 height 19
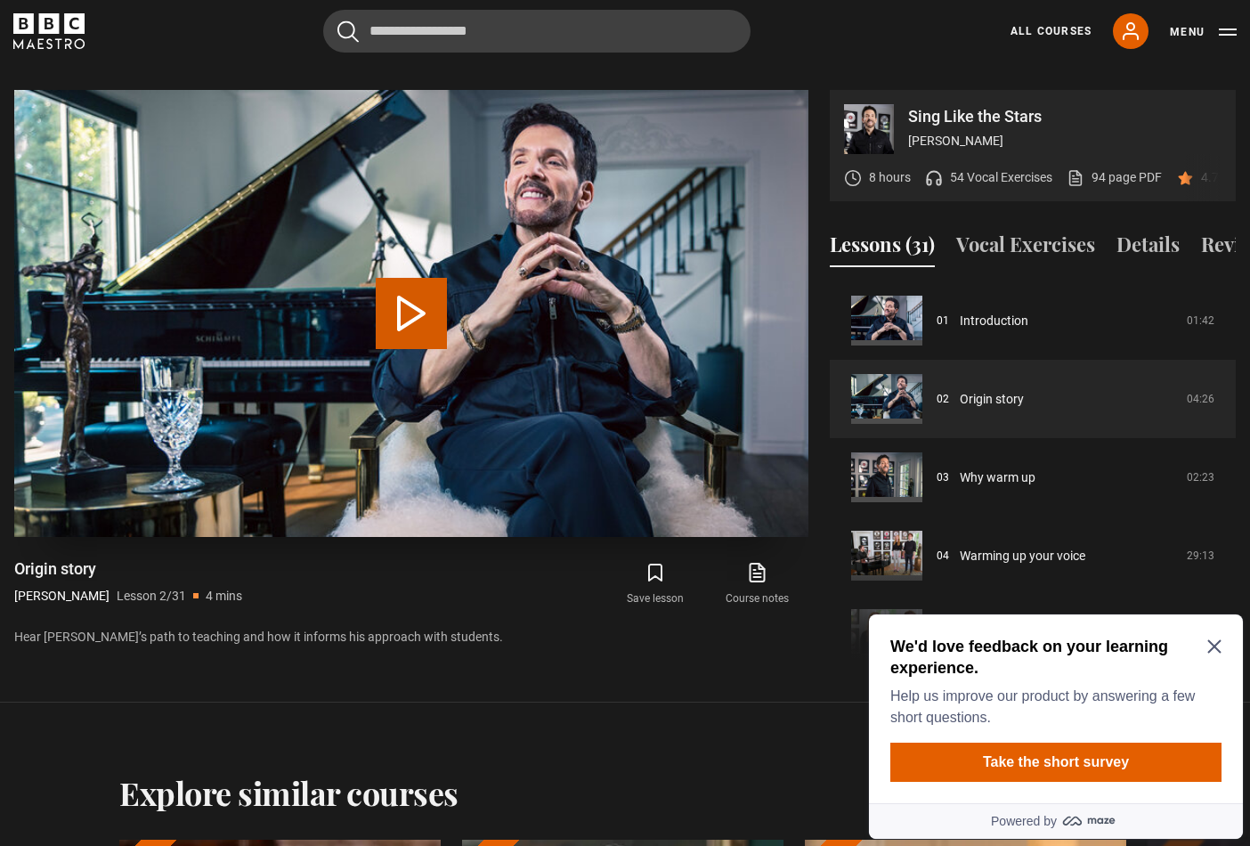
click at [399, 282] on button "Play Lesson Origin story" at bounding box center [411, 313] width 71 height 71
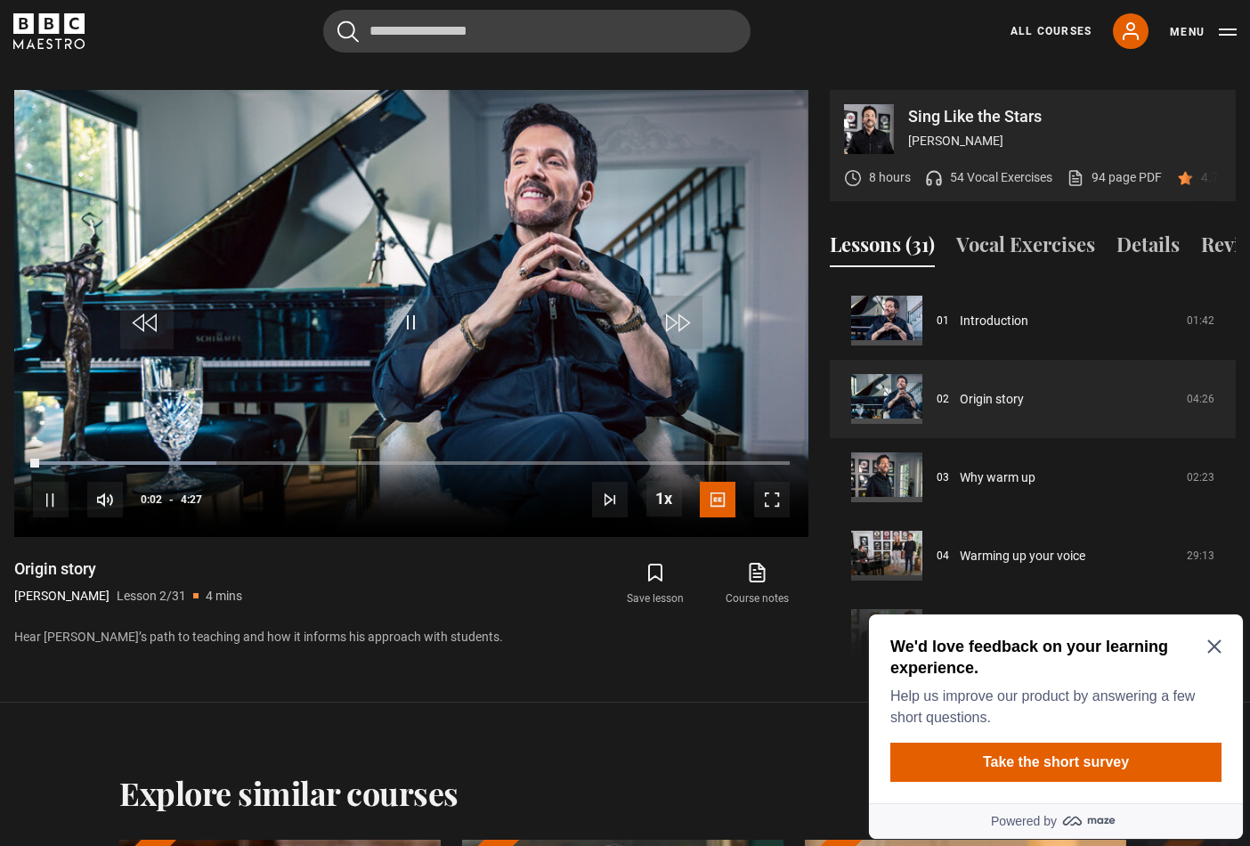
click at [1211, 641] on icon "Close Maze Prompt" at bounding box center [1214, 646] width 14 height 14
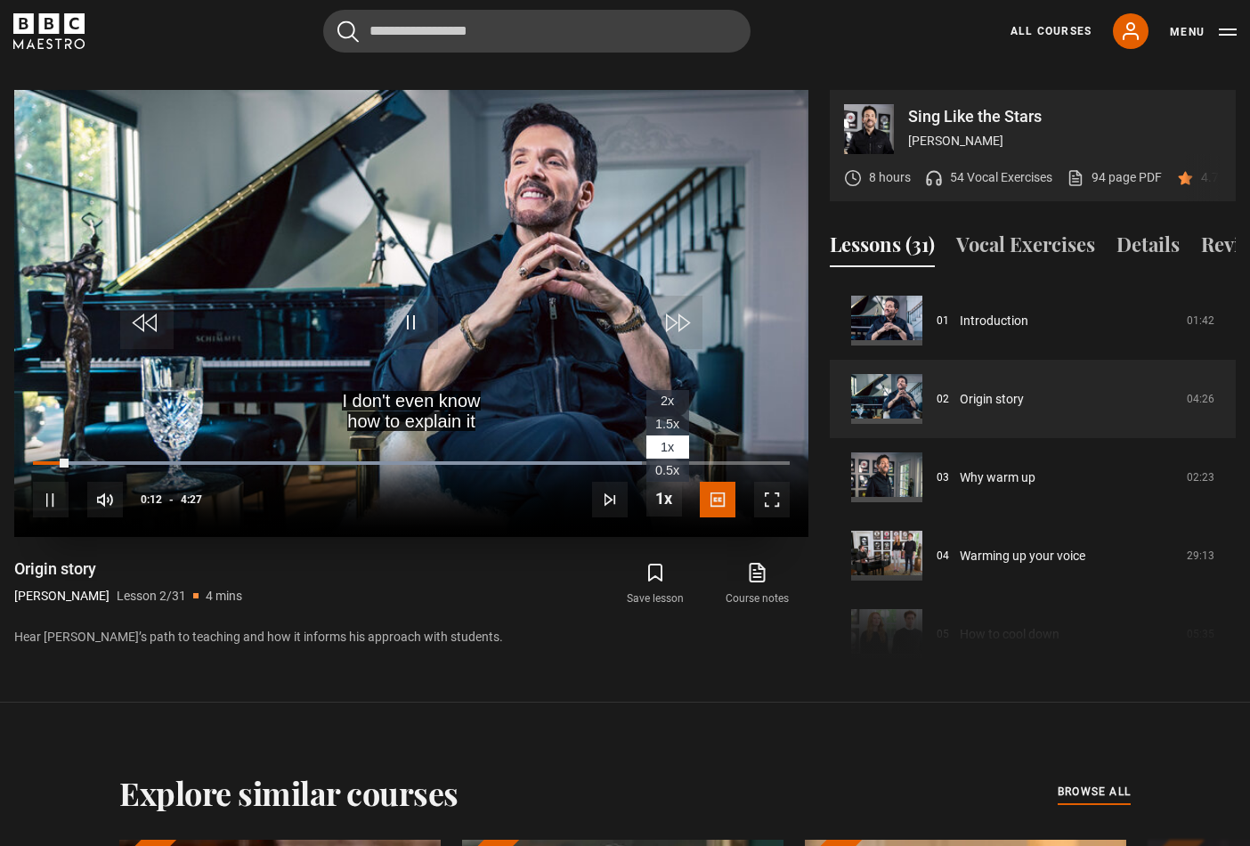
click at [673, 393] on span "2x" at bounding box center [666, 400] width 13 height 14
click at [359, 438] on div "10s Skip Back 10 seconds Pause 10s Skip Forward 10 seconds Loaded : 93.54% 3:34…" at bounding box center [411, 487] width 794 height 99
click at [363, 439] on div "10s Skip Back 10 seconds Pause 10s Skip Forward 10 seconds Loaded : 93.54% 3:34…" at bounding box center [411, 487] width 794 height 99
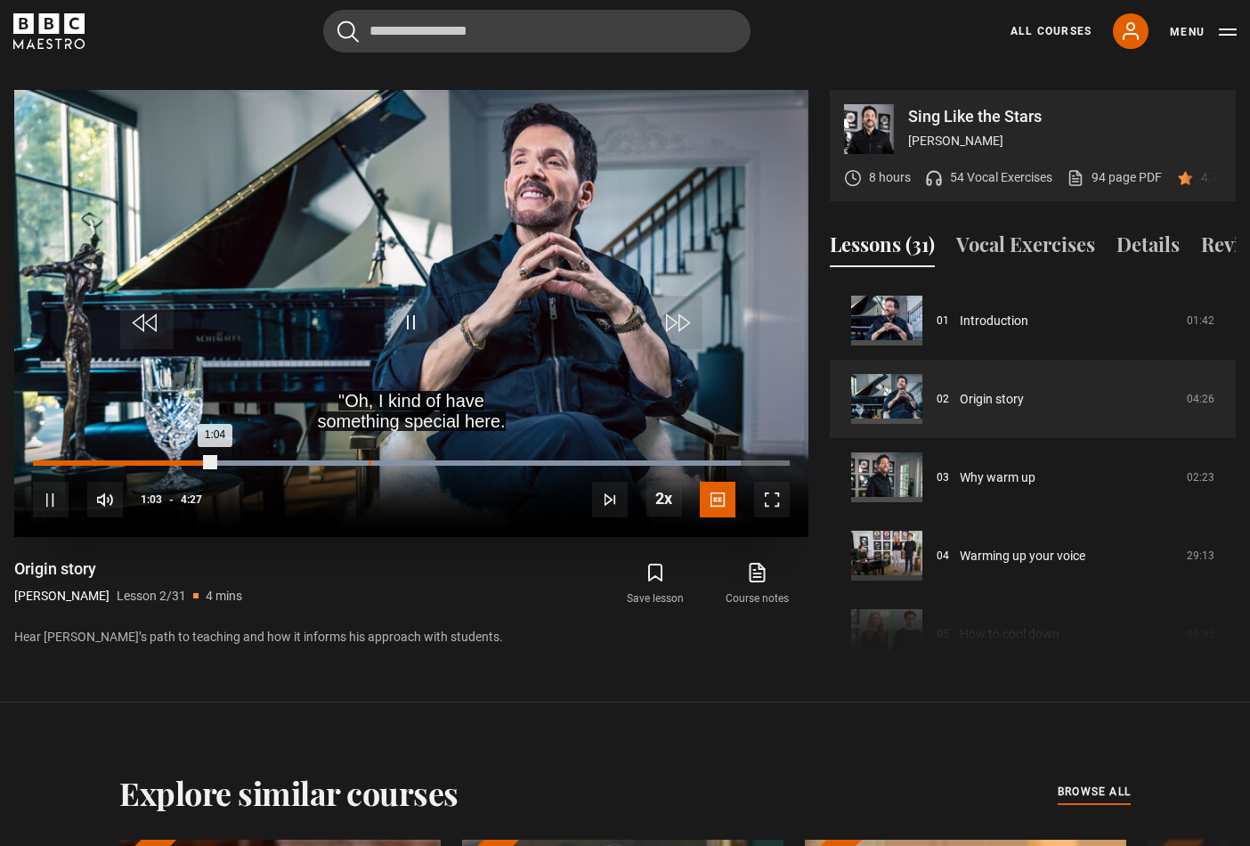
click at [369, 460] on div "1:58" at bounding box center [370, 462] width 3 height 5
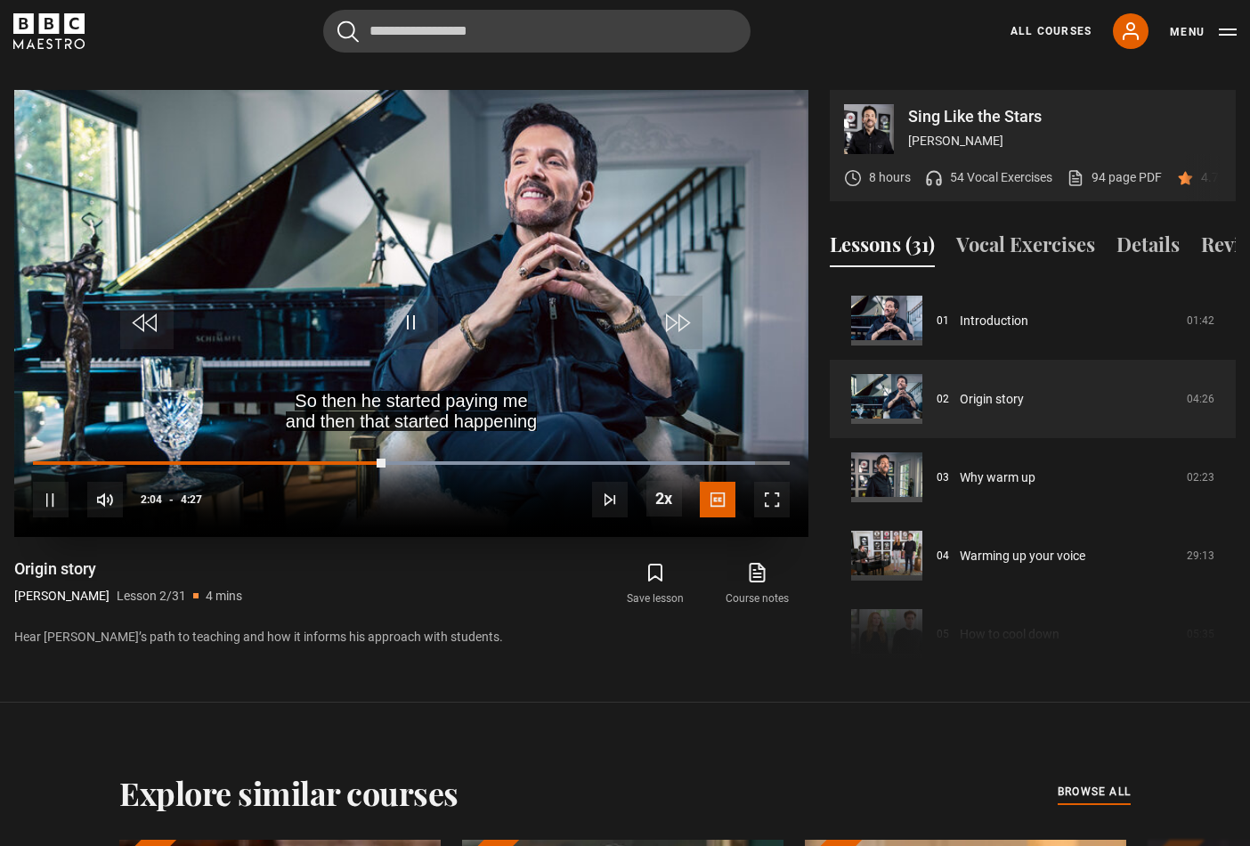
click at [554, 441] on div "10s Skip Back 10 seconds Pause 10s Skip Forward 10 seconds Loaded : 95.38% 3:03…" at bounding box center [411, 487] width 794 height 99
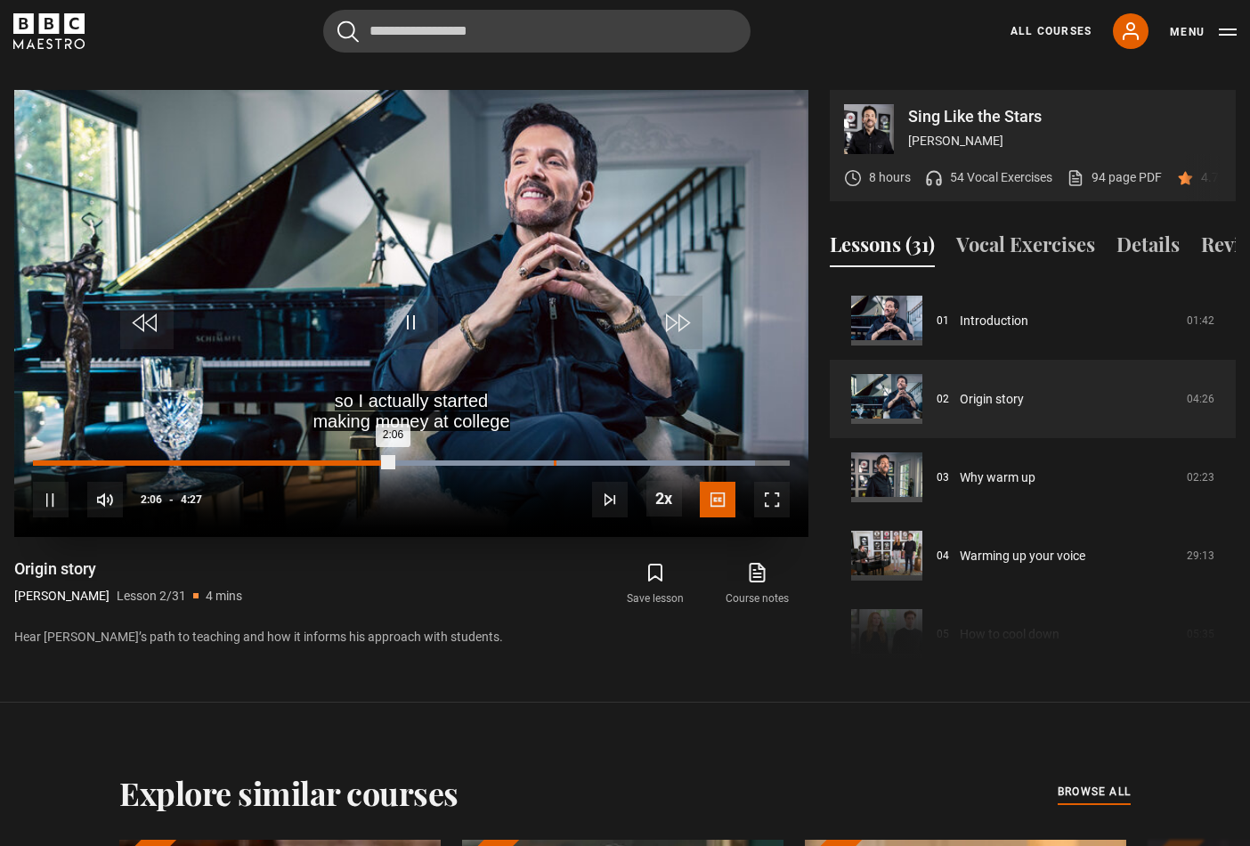
click at [553, 442] on div "10s Skip Back 10 seconds Pause 10s Skip Forward 10 seconds Loaded : 95.38% 3:03…" at bounding box center [411, 487] width 794 height 99
click at [555, 460] on div "Progress Bar" at bounding box center [394, 462] width 722 height 5
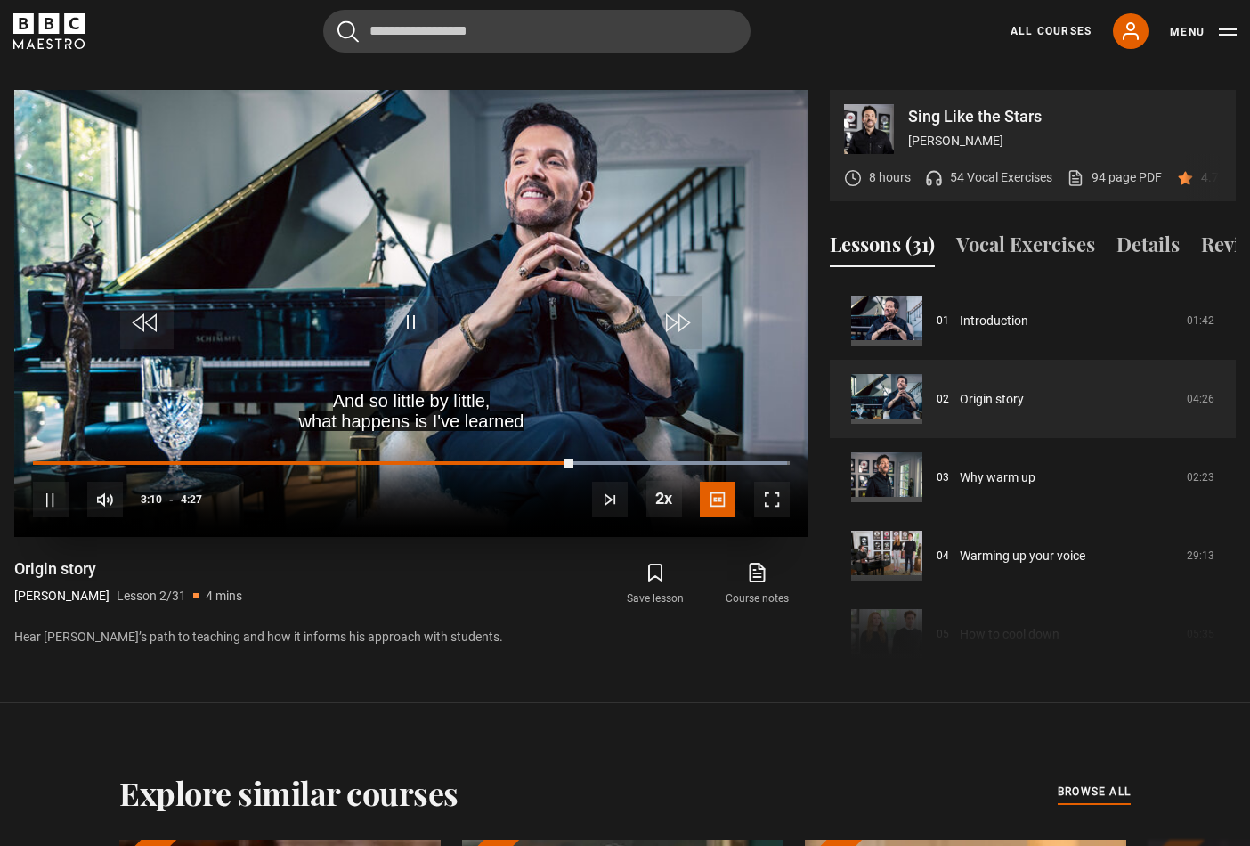
click at [675, 441] on div "10s Skip Back 10 seconds Pause 10s Skip Forward 10 seconds Loaded : 99.59% 3:18…" at bounding box center [411, 487] width 794 height 99
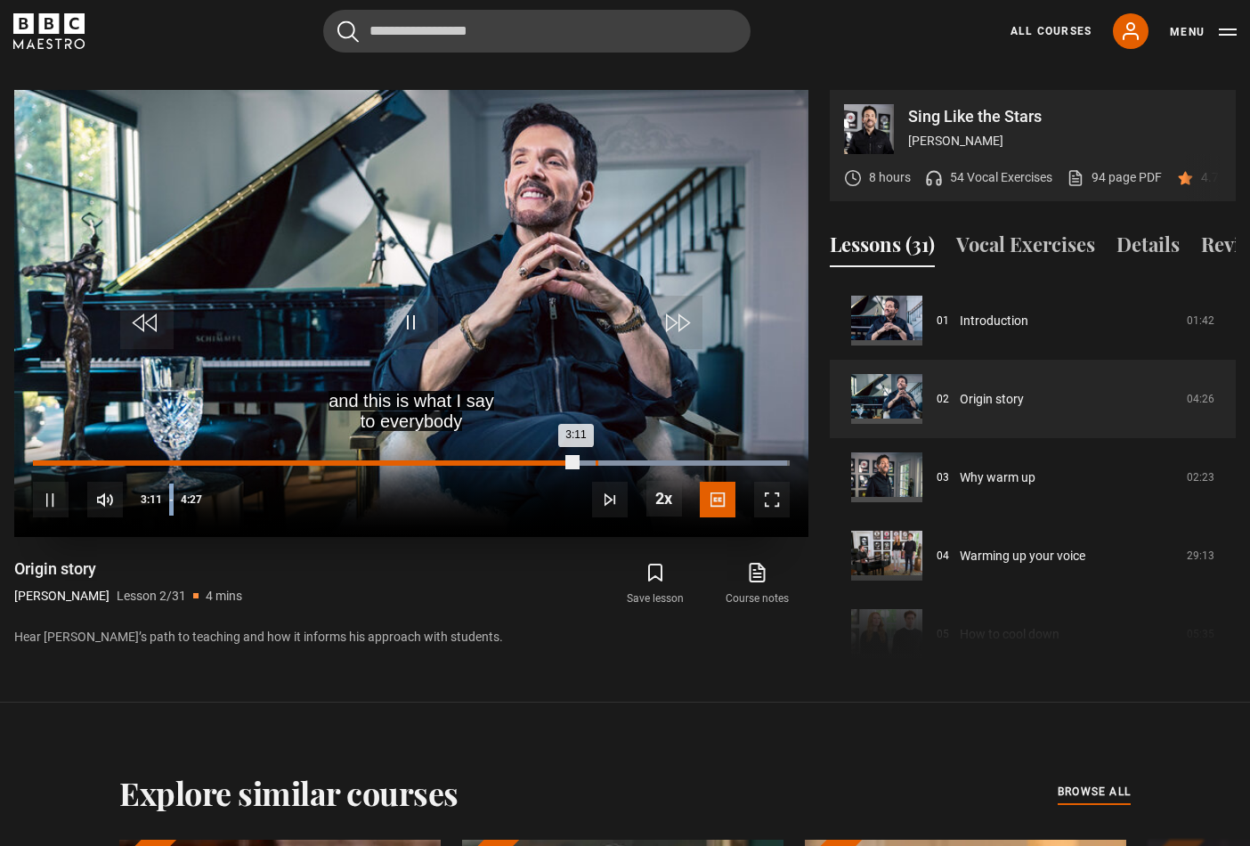
click at [674, 442] on div "10s Skip Back 10 seconds Pause 10s Skip Forward 10 seconds Loaded : 99.59% 3:18…" at bounding box center [411, 487] width 794 height 99
click at [674, 460] on div "Loaded : 99.59% 3:46 3:13" at bounding box center [411, 462] width 757 height 5
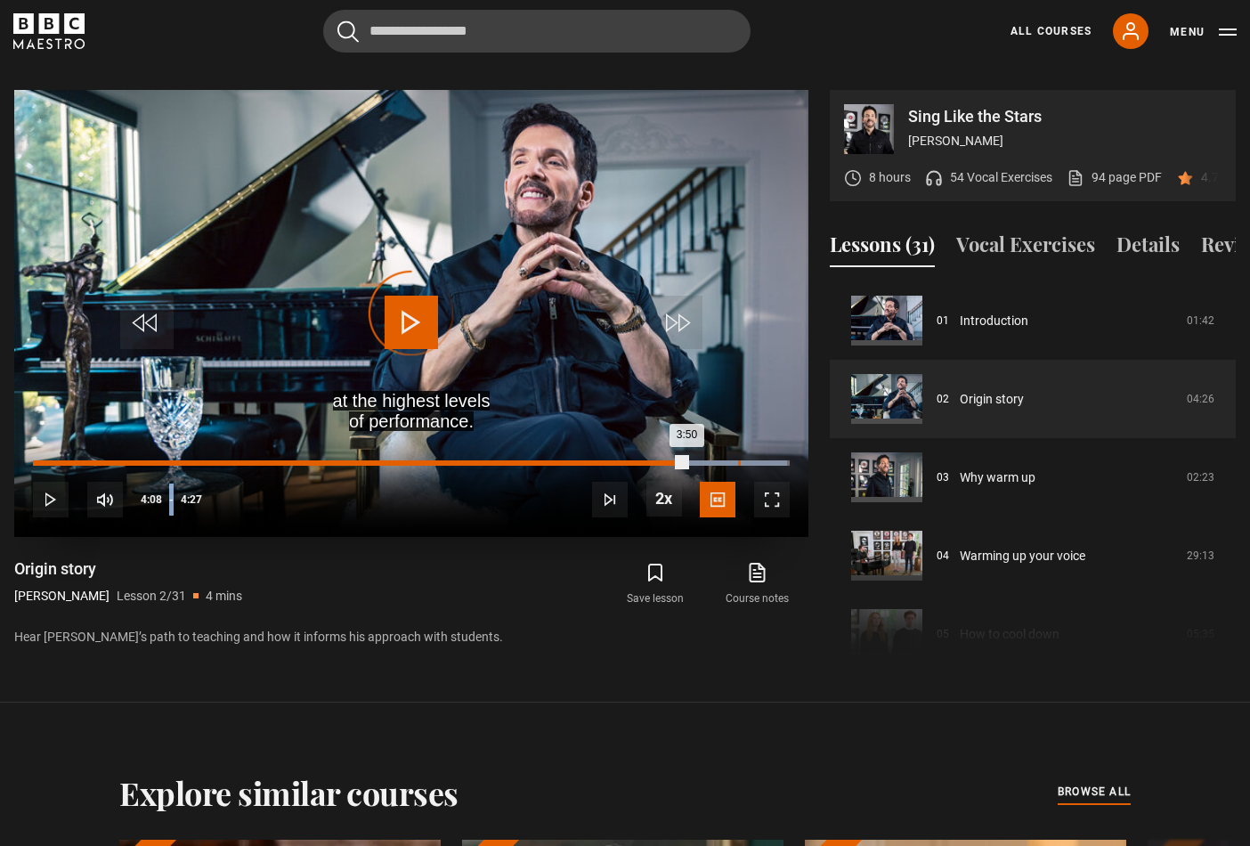
click at [738, 460] on div "4:08" at bounding box center [739, 462] width 3 height 5
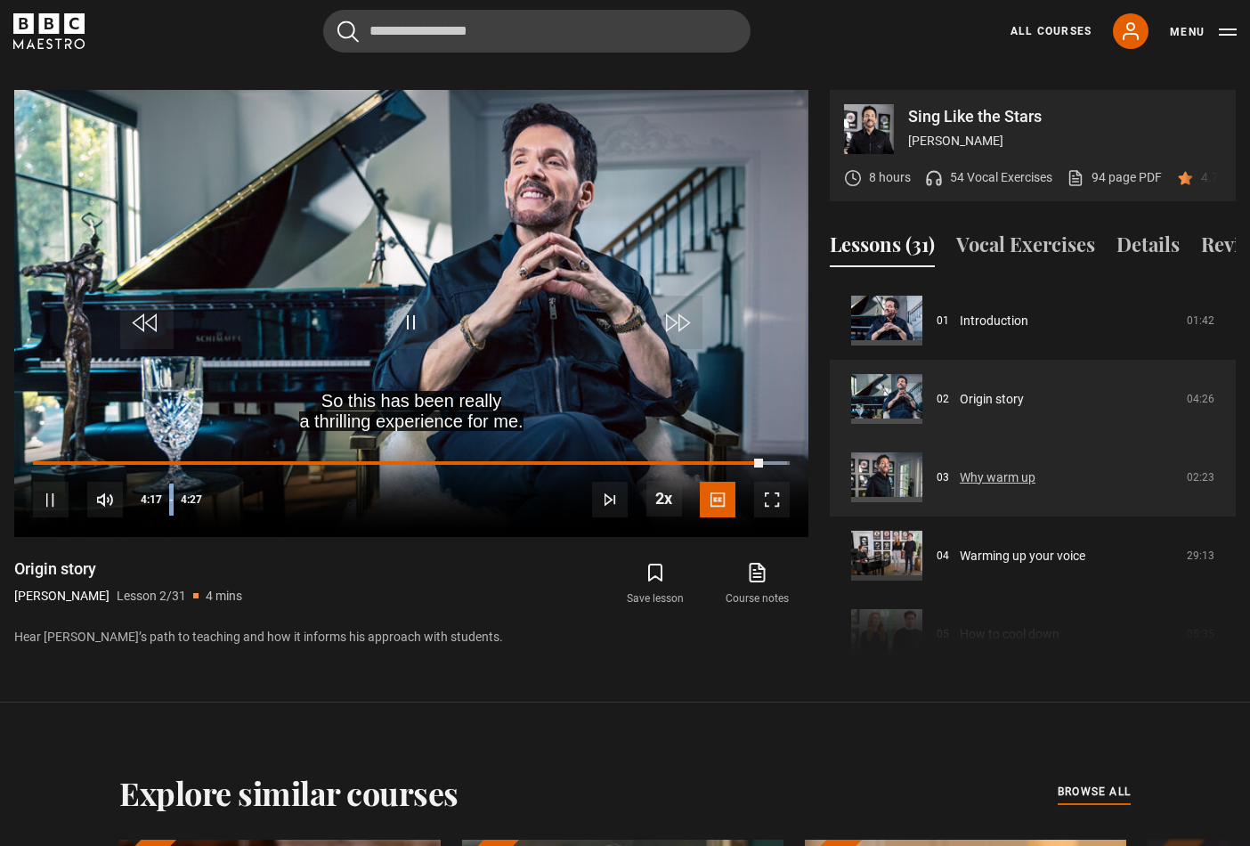
click at [960, 487] on link "Why warm up" at bounding box center [998, 477] width 76 height 19
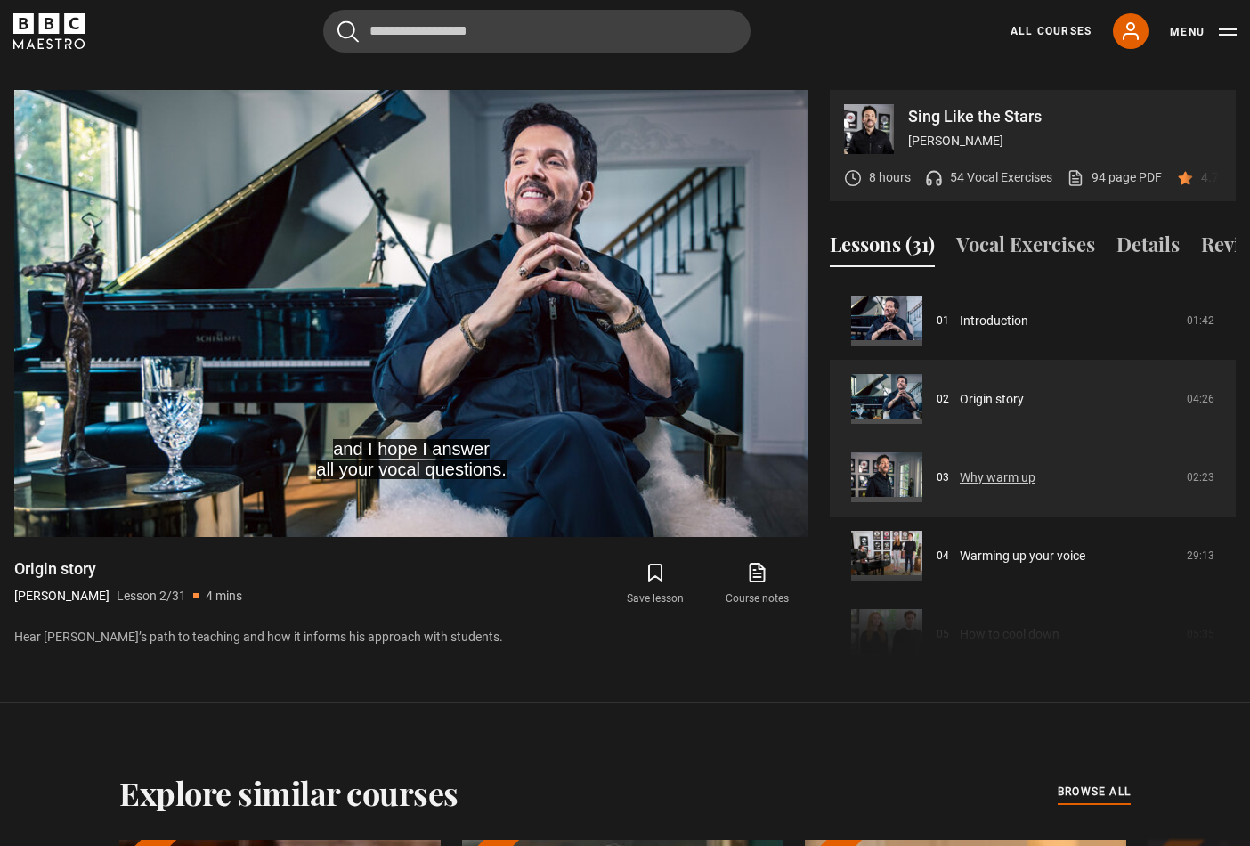
click at [960, 487] on link "Why warm up" at bounding box center [998, 477] width 76 height 19
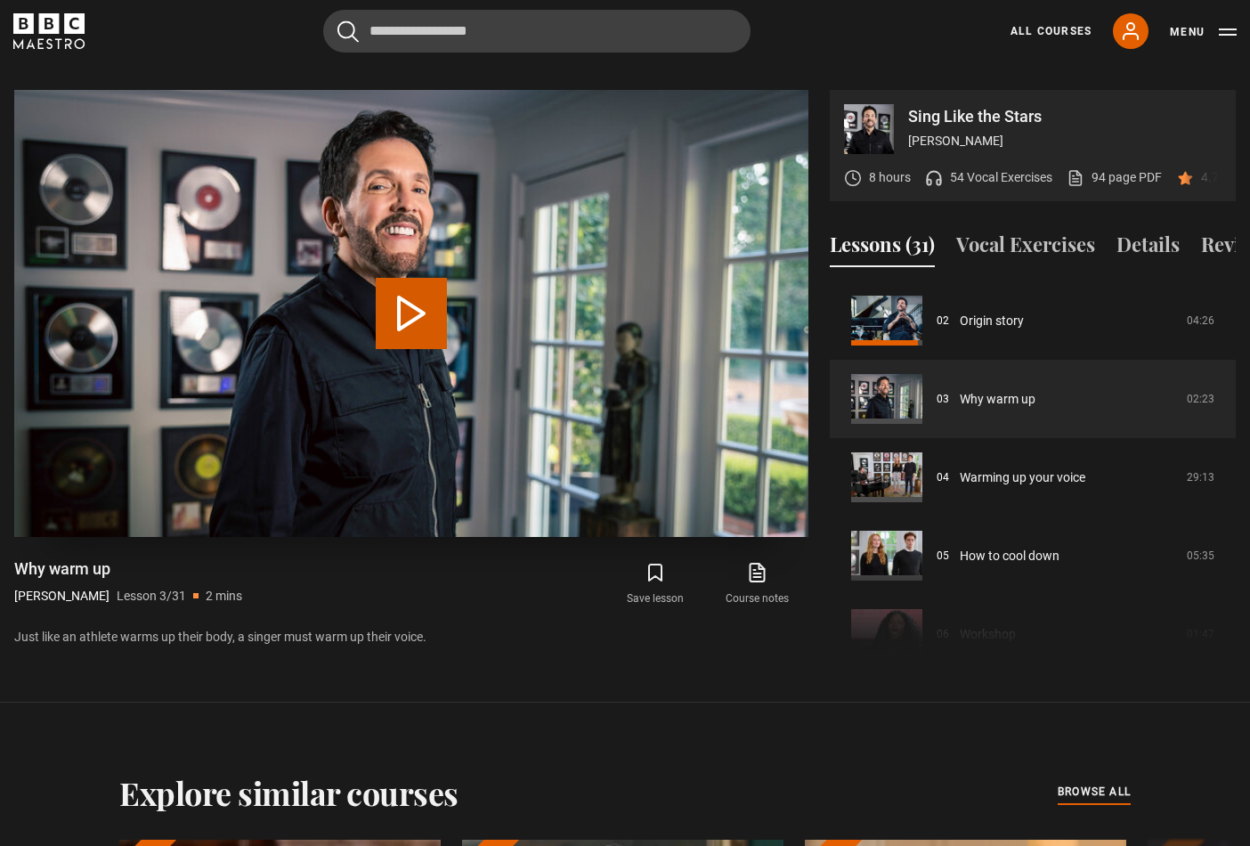
click at [432, 303] on button "Play Lesson Why warm up" at bounding box center [411, 313] width 71 height 71
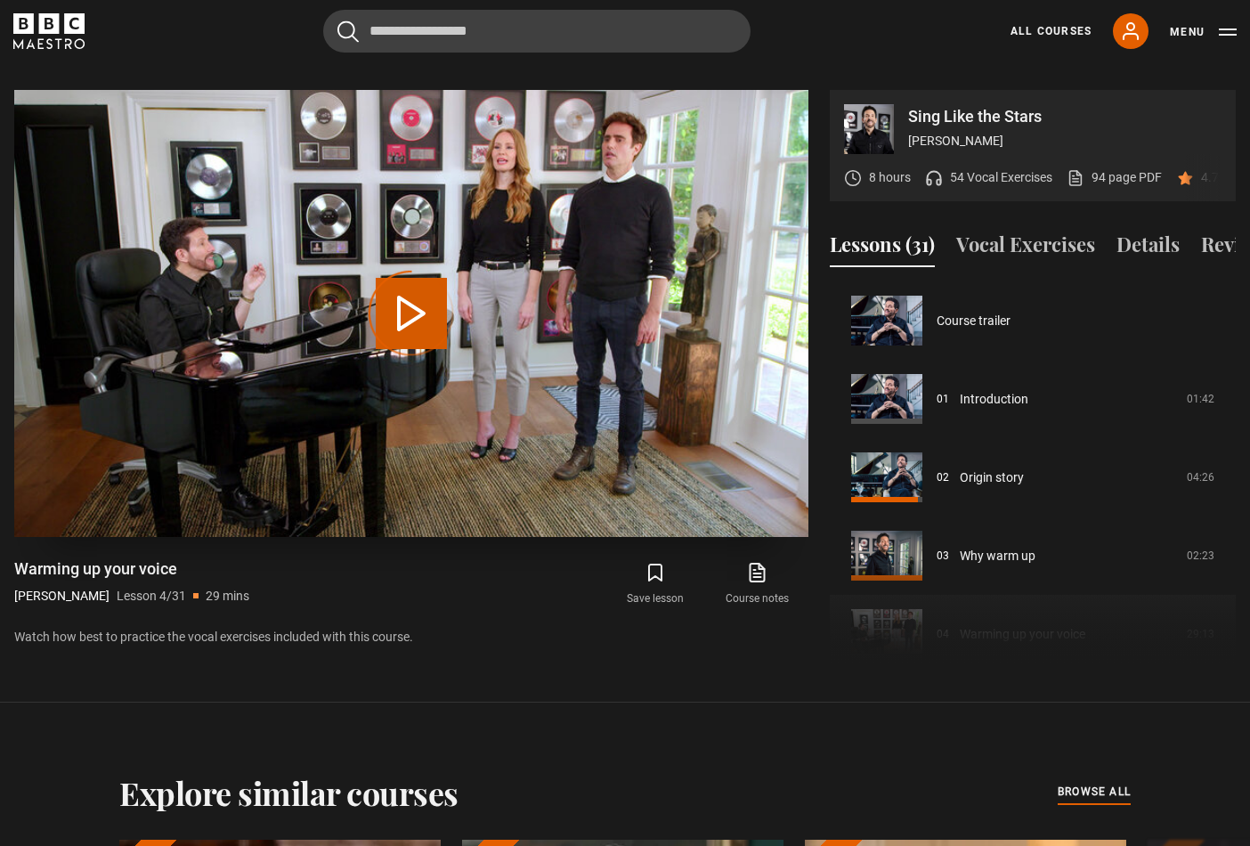
scroll to position [235, 0]
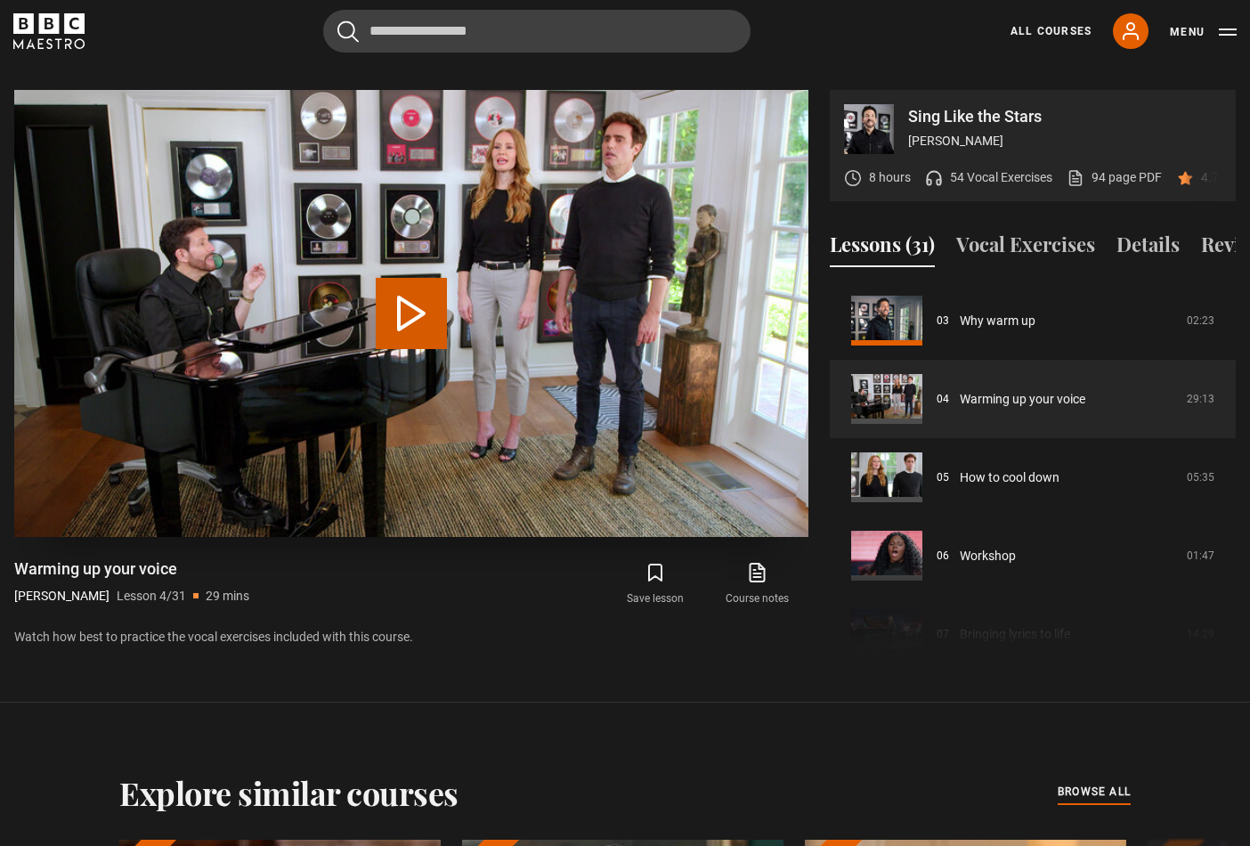
click at [411, 304] on button "Play Lesson Warming up your voice" at bounding box center [411, 313] width 71 height 71
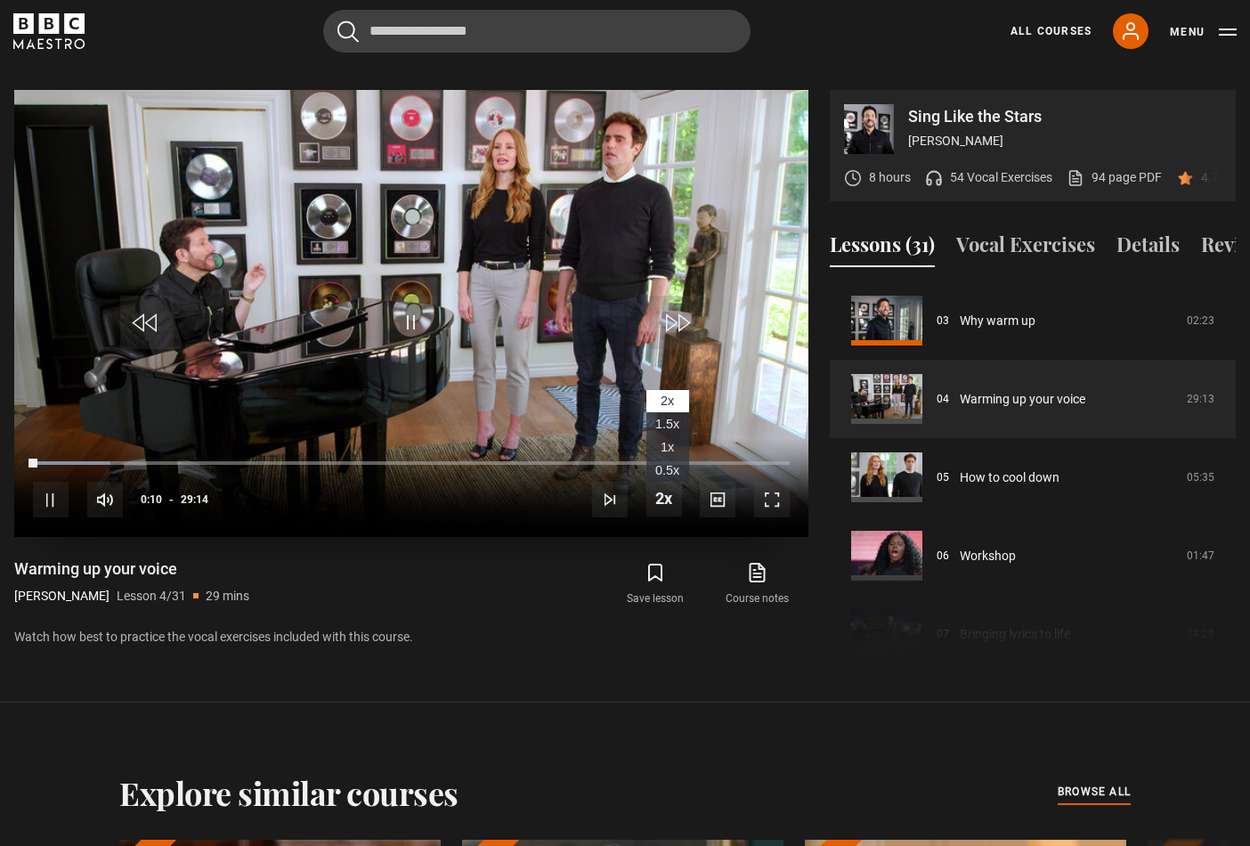
click at [656, 481] on span "Video Player" at bounding box center [664, 499] width 36 height 36
click at [662, 440] on span "1x" at bounding box center [666, 447] width 13 height 14
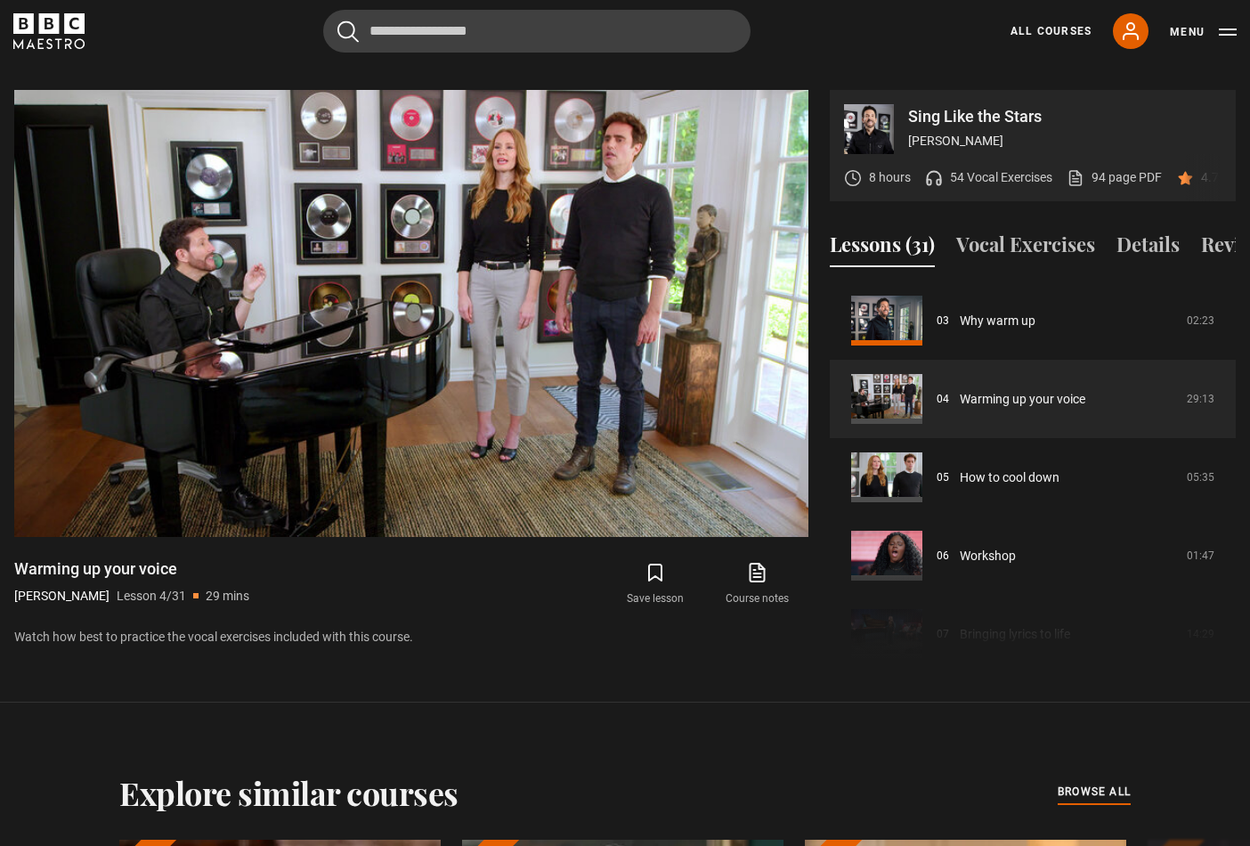
click at [660, 564] on icon "submit" at bounding box center [655, 572] width 12 height 16
click at [656, 562] on icon "submit" at bounding box center [654, 572] width 21 height 21
click at [651, 562] on icon "submit" at bounding box center [654, 572] width 21 height 21
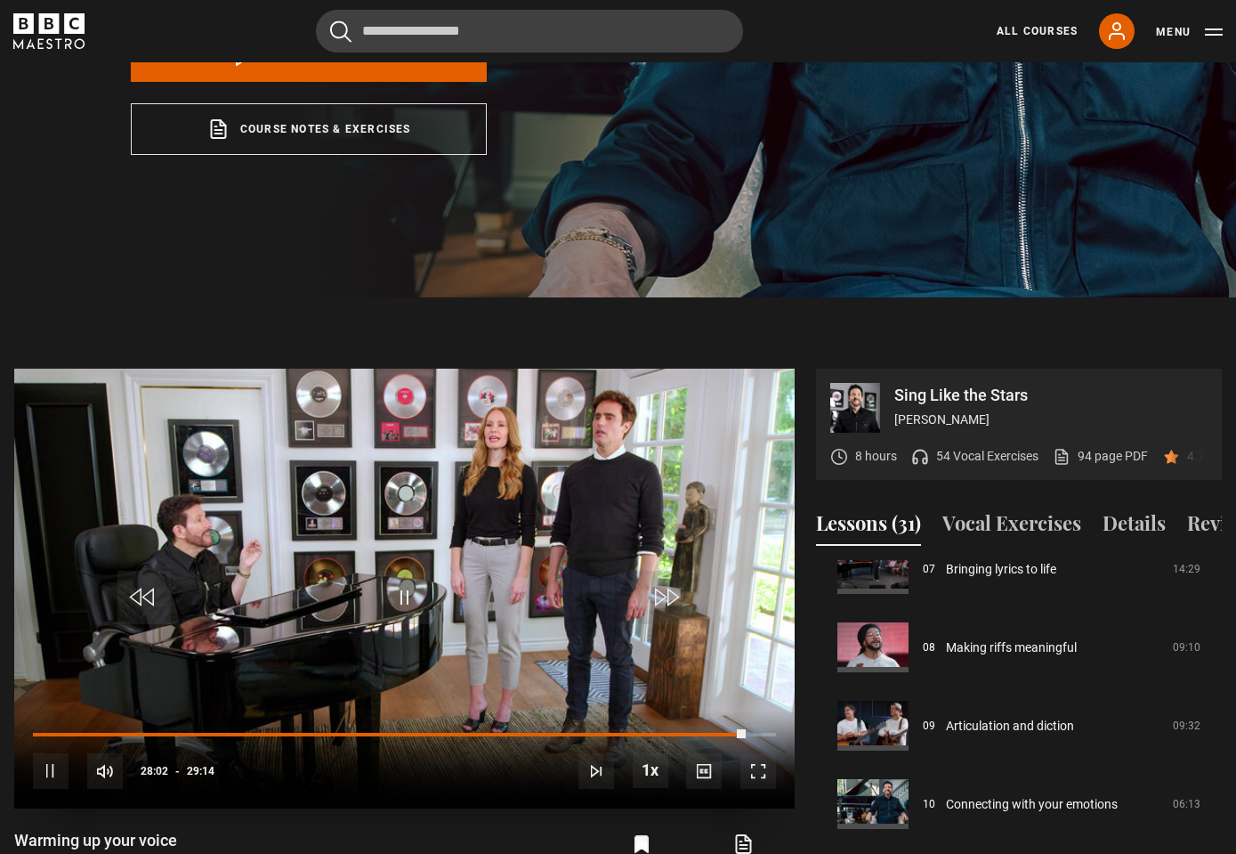
scroll to position [579, 0]
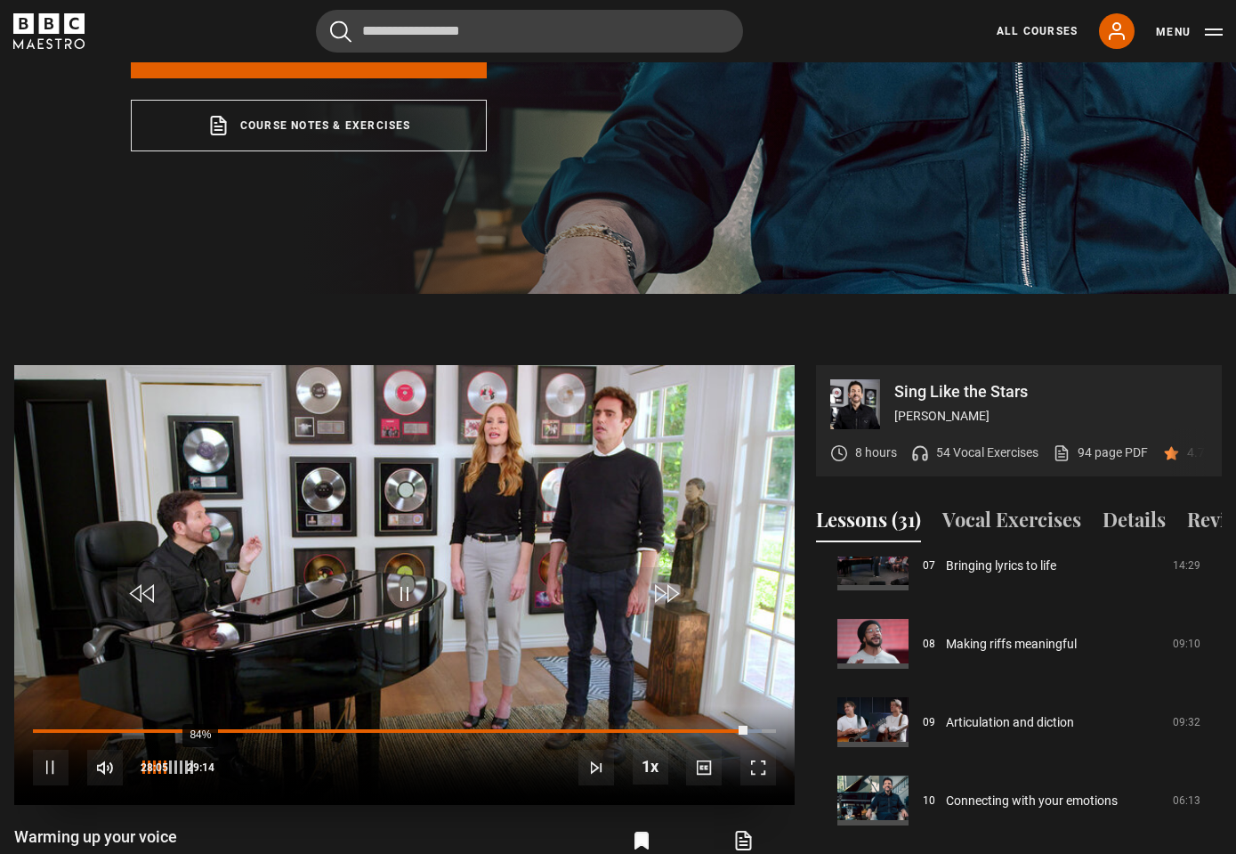
click at [199, 760] on div "84%" at bounding box center [199, 766] width 1 height 13
click at [198, 760] on div "83%" at bounding box center [198, 766] width 1 height 13
click at [204, 760] on div "90%" at bounding box center [204, 766] width 1 height 13
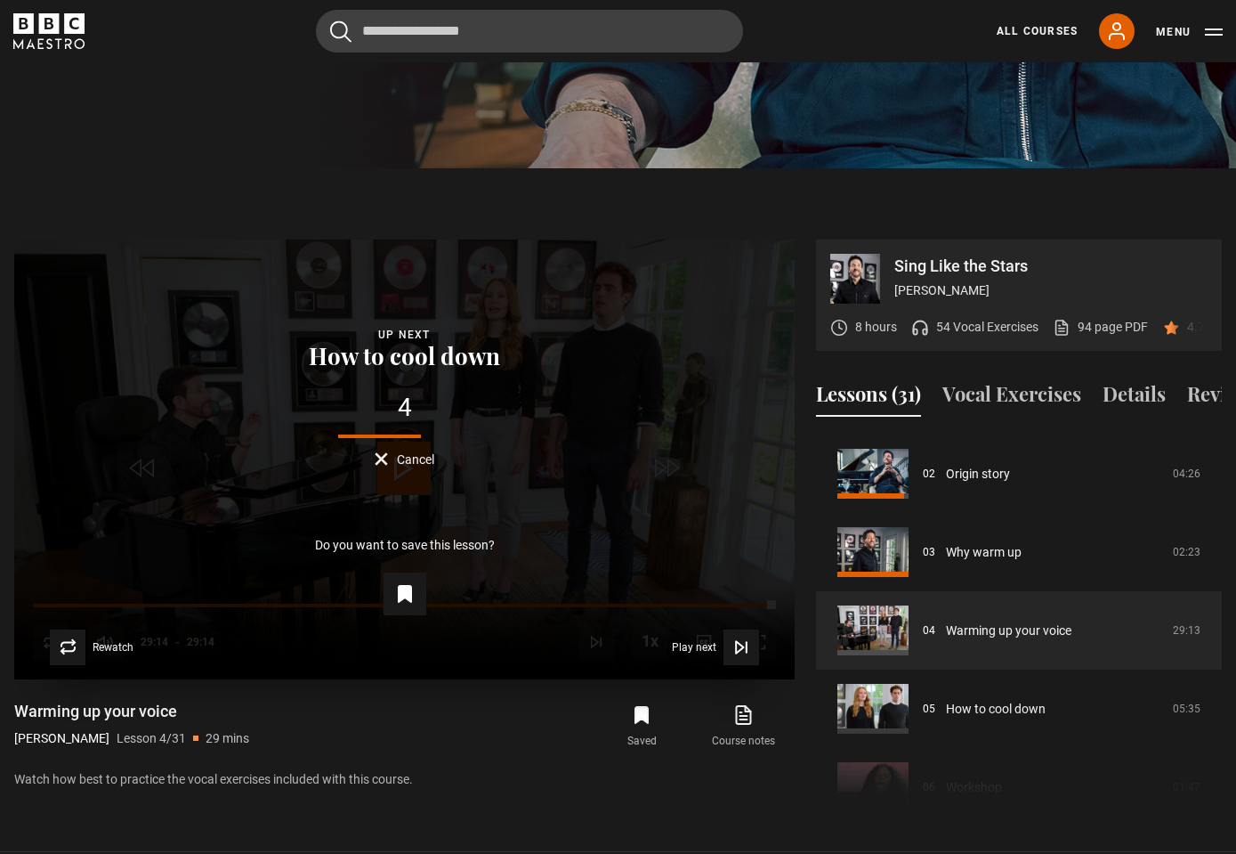
scroll to position [814, 0]
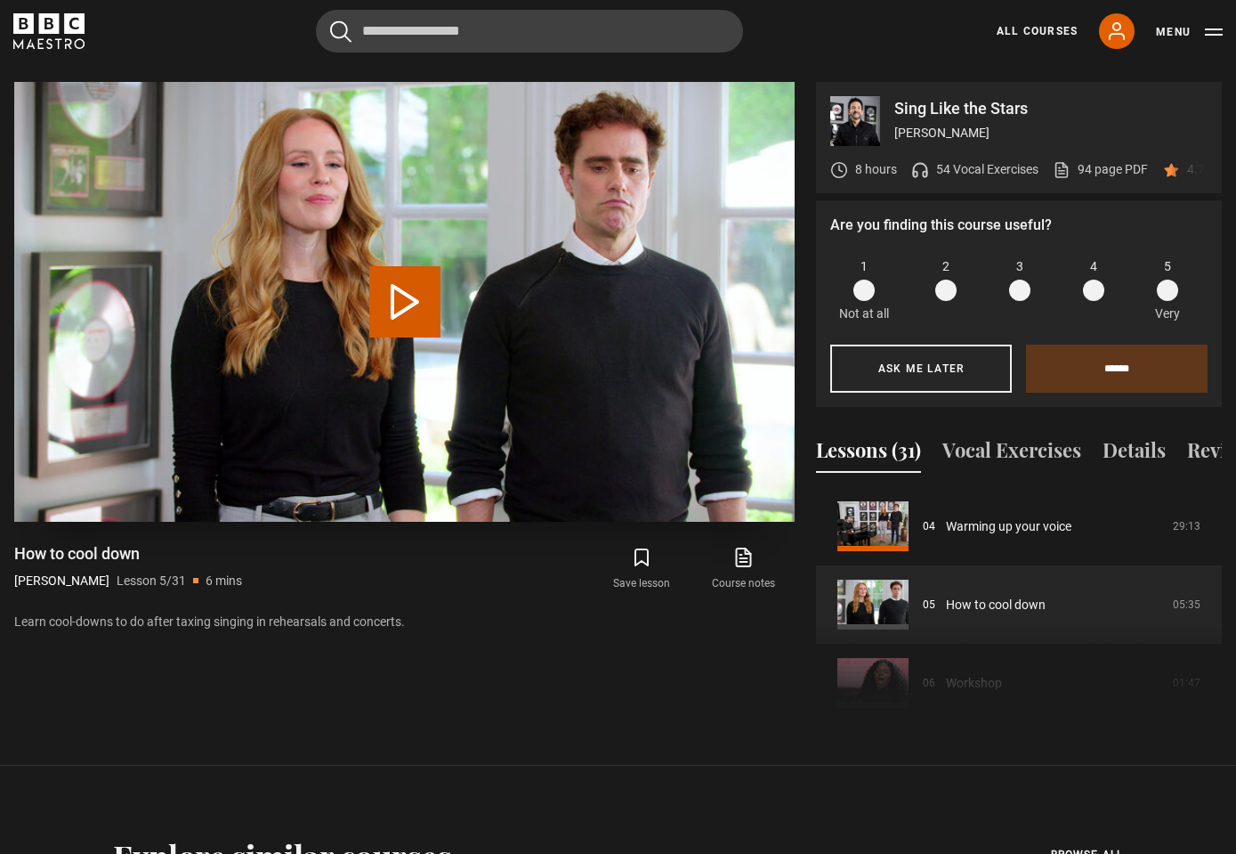
click at [412, 290] on button "Play Lesson How to cool down" at bounding box center [404, 301] width 71 height 71
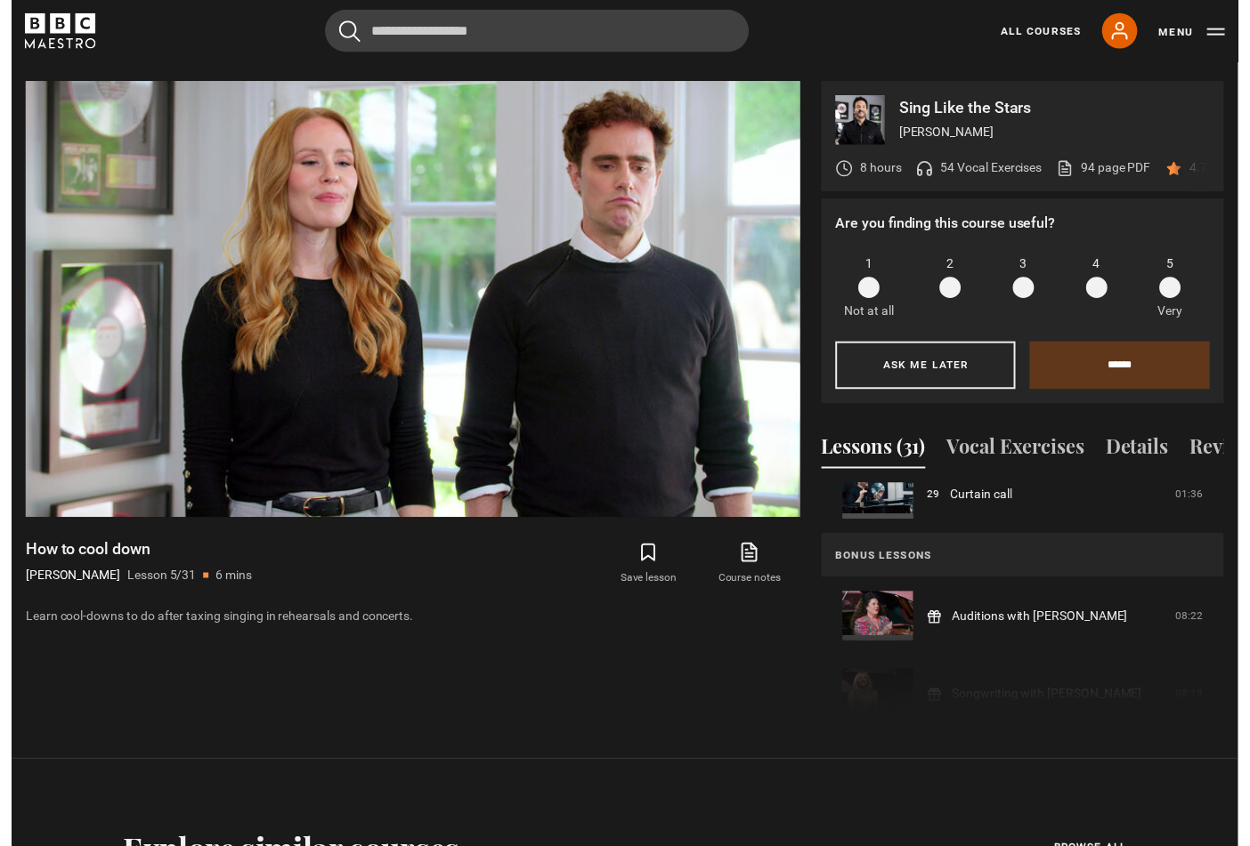
scroll to position [2309, 0]
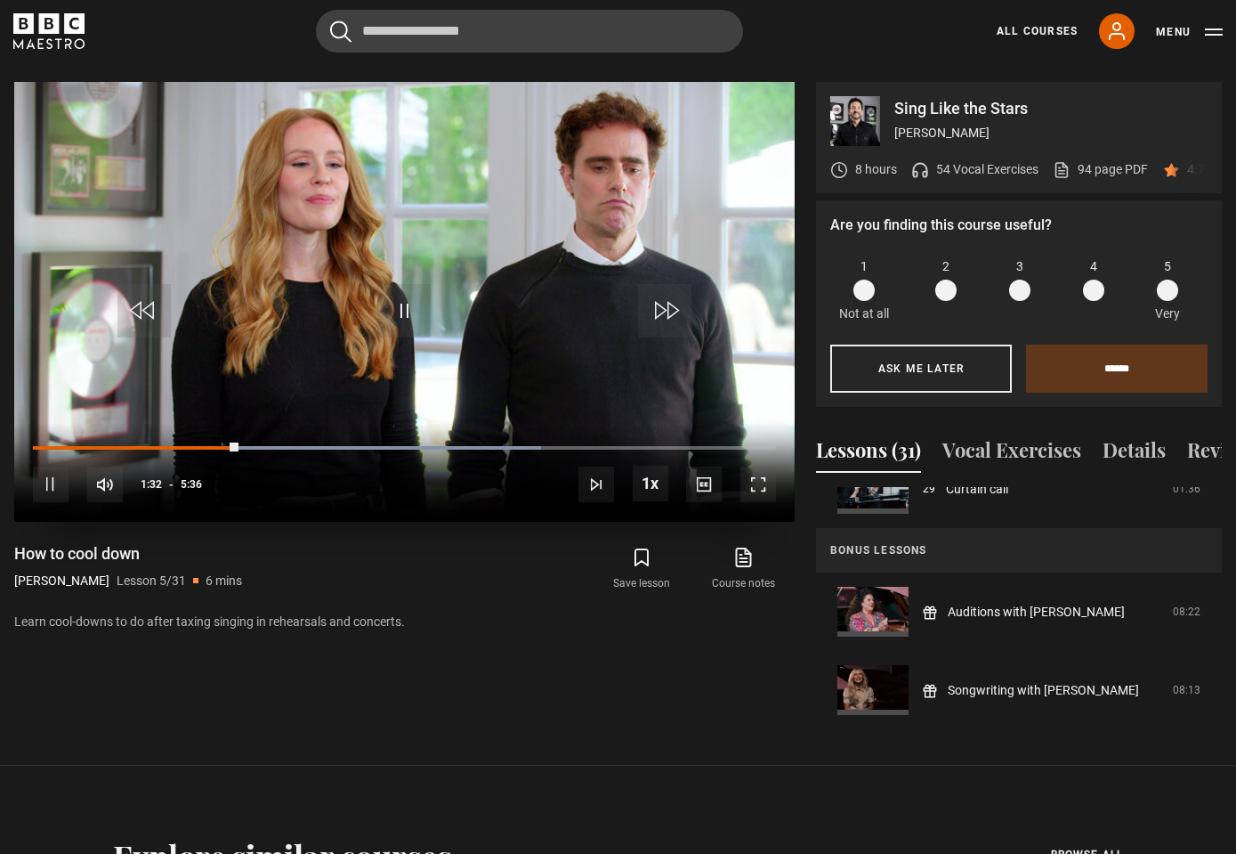
click at [55, 474] on span "Video Player" at bounding box center [51, 484] width 36 height 36
